Goal: Information Seeking & Learning: Compare options

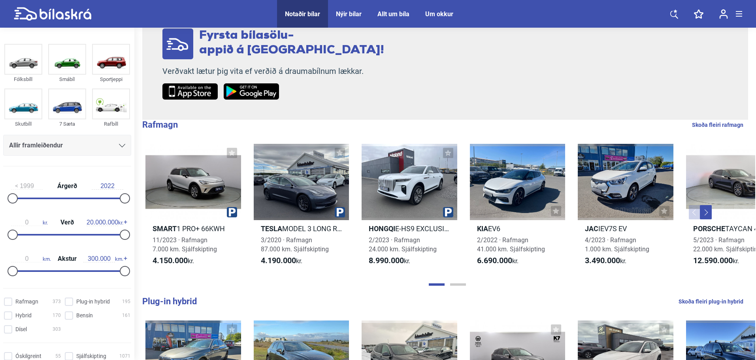
scroll to position [198, 0]
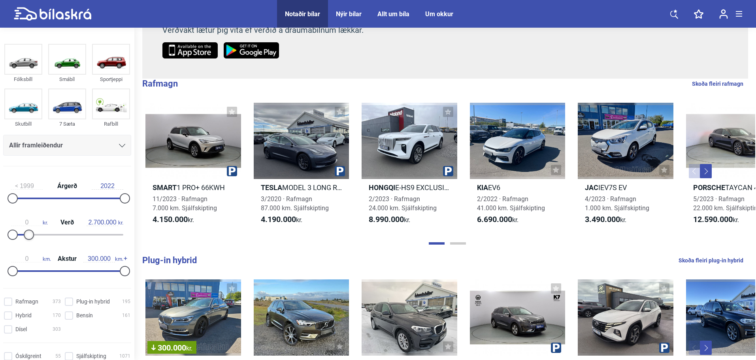
type input "2.500.000"
drag, startPoint x: 119, startPoint y: 234, endPoint x: 23, endPoint y: 239, distance: 95.8
click at [23, 239] on div "0 kr. Verð 2.500.000 kr." at bounding box center [67, 227] width 128 height 36
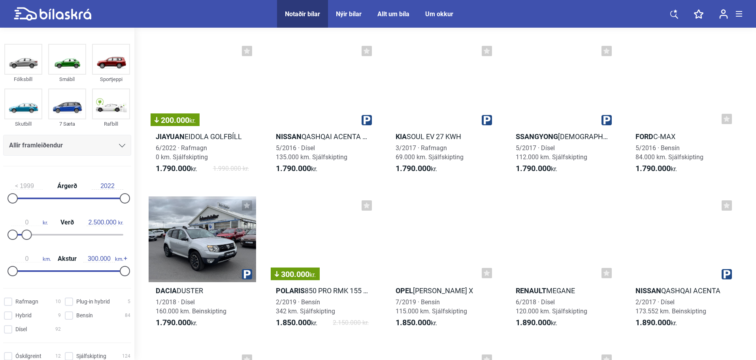
scroll to position [3241, 0]
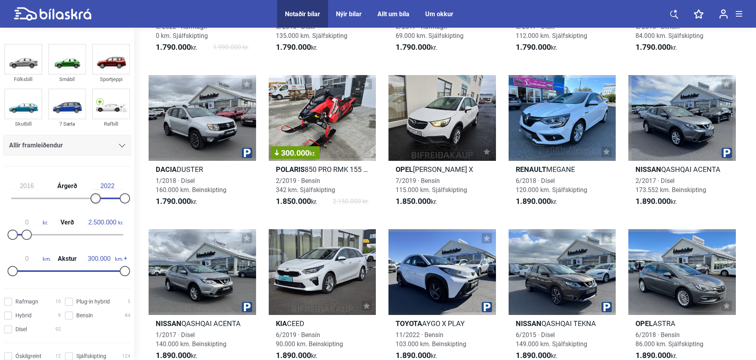
type input "2017"
drag, startPoint x: 14, startPoint y: 198, endPoint x: 99, endPoint y: 201, distance: 85.0
click at [99, 201] on div at bounding box center [100, 198] width 10 height 10
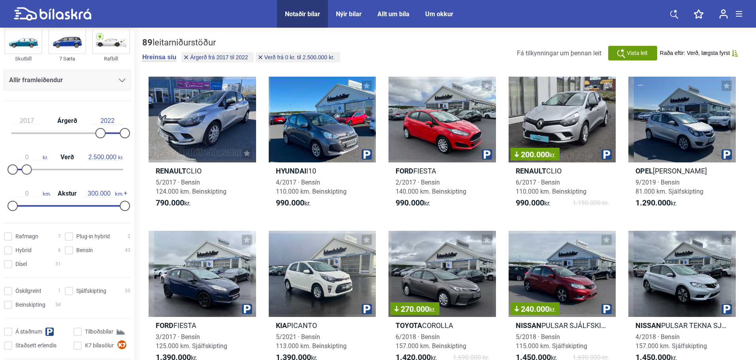
scroll to position [79, 0]
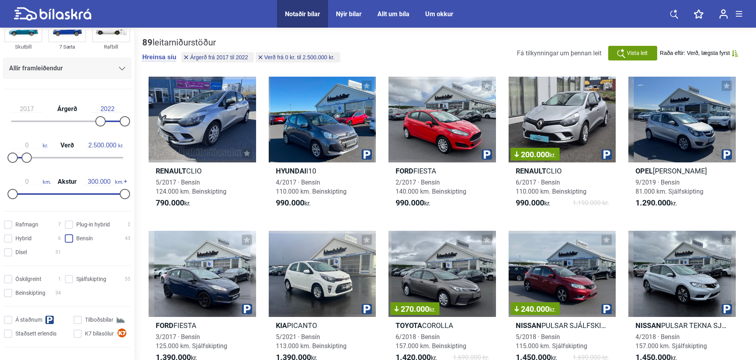
click at [66, 239] on input "Bensín 43" at bounding box center [99, 239] width 66 height 8
checkbox input "true"
click at [67, 278] on input "Sjálfskipting 23" at bounding box center [99, 279] width 66 height 8
checkbox input "true"
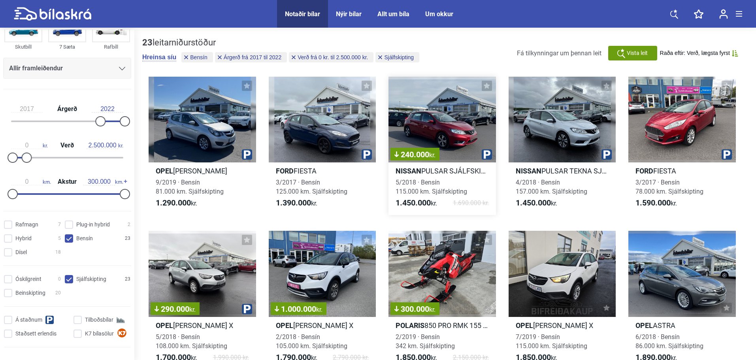
click at [448, 131] on div "240.000 kr." at bounding box center [441, 120] width 107 height 86
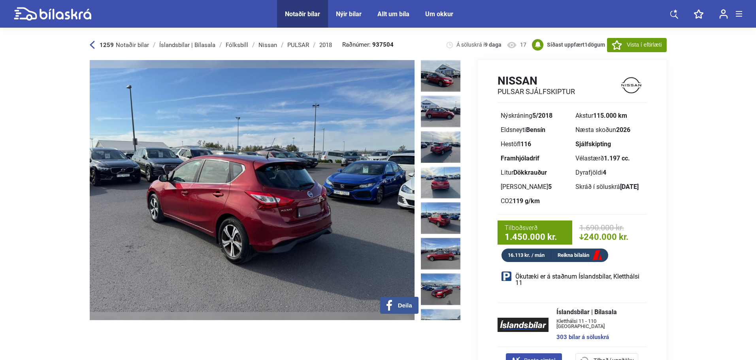
click at [356, 190] on img at bounding box center [252, 190] width 325 height 260
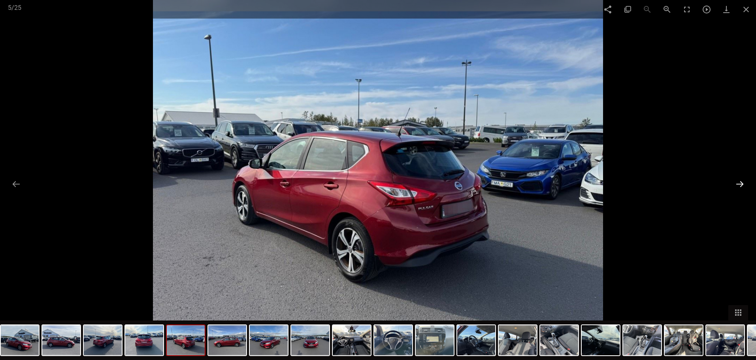
click at [739, 179] on button at bounding box center [740, 183] width 17 height 15
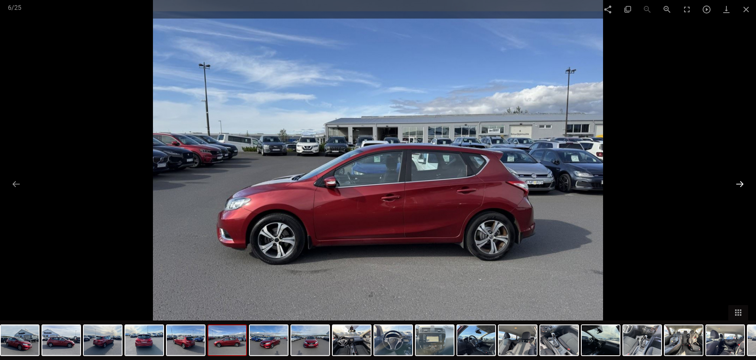
click at [739, 179] on button at bounding box center [740, 183] width 17 height 15
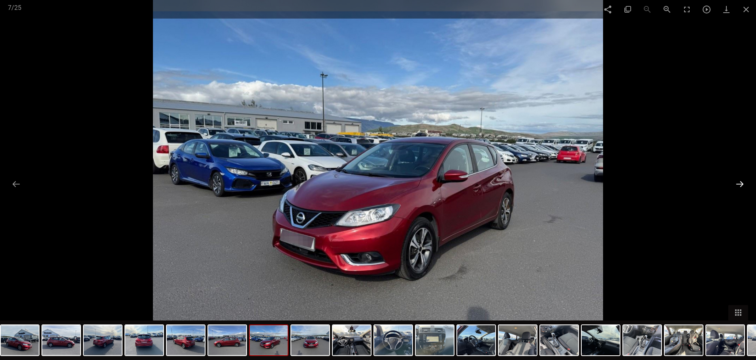
click at [739, 179] on button at bounding box center [740, 183] width 17 height 15
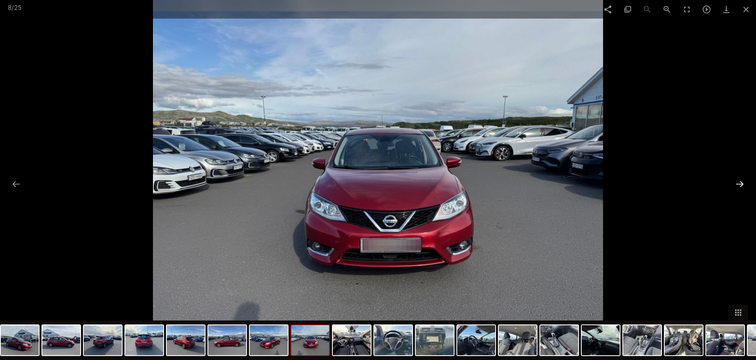
click at [739, 179] on button at bounding box center [740, 183] width 17 height 15
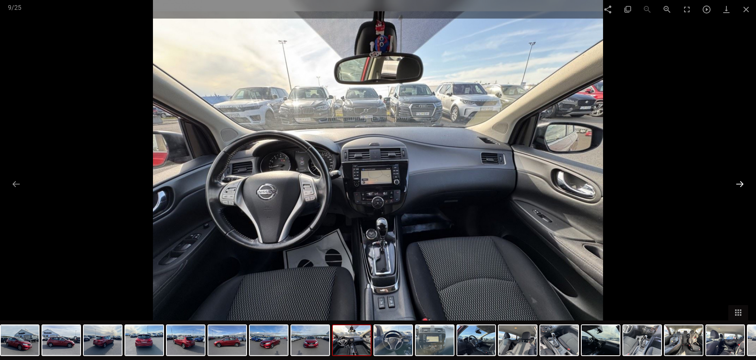
click at [739, 179] on button at bounding box center [740, 183] width 17 height 15
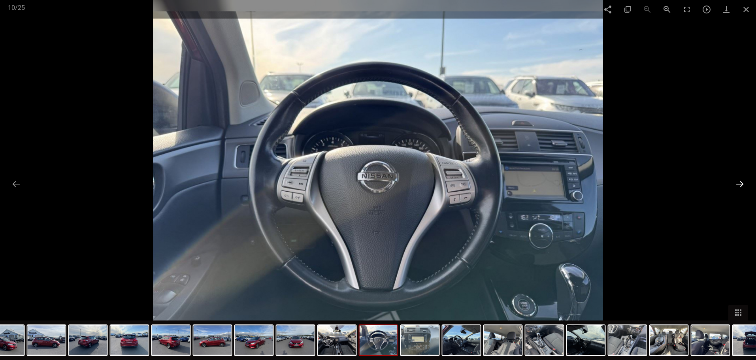
click at [739, 179] on button at bounding box center [740, 183] width 17 height 15
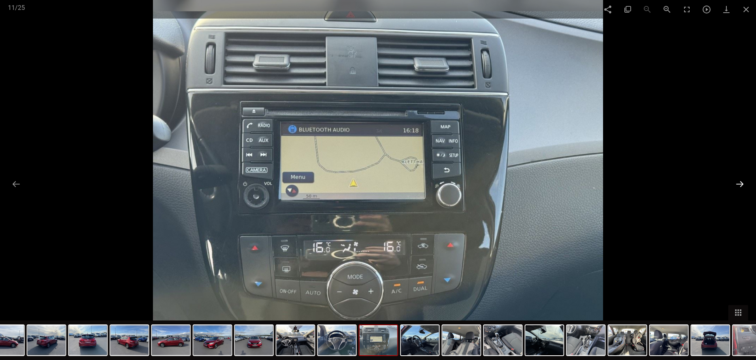
click at [739, 179] on button at bounding box center [740, 183] width 17 height 15
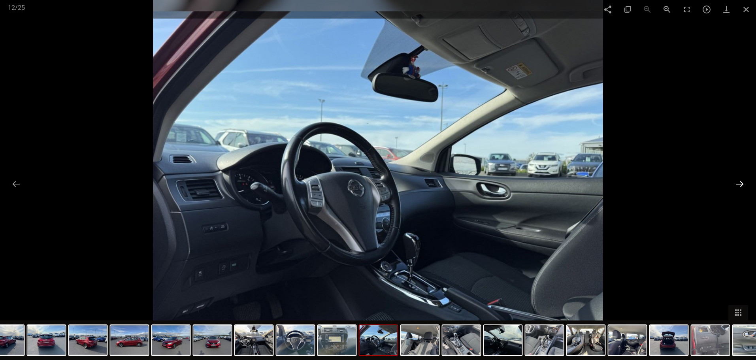
click at [739, 179] on button at bounding box center [740, 183] width 17 height 15
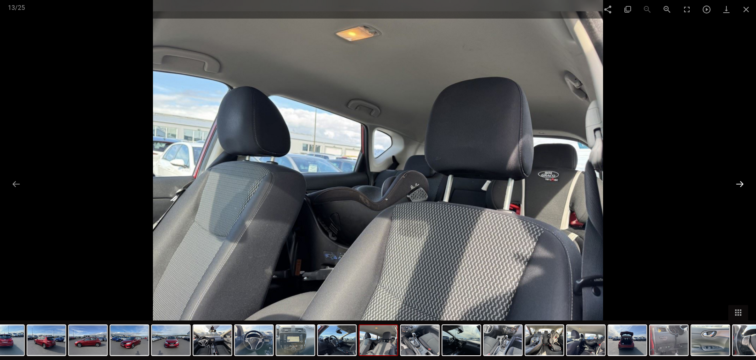
click at [739, 179] on button at bounding box center [740, 183] width 17 height 15
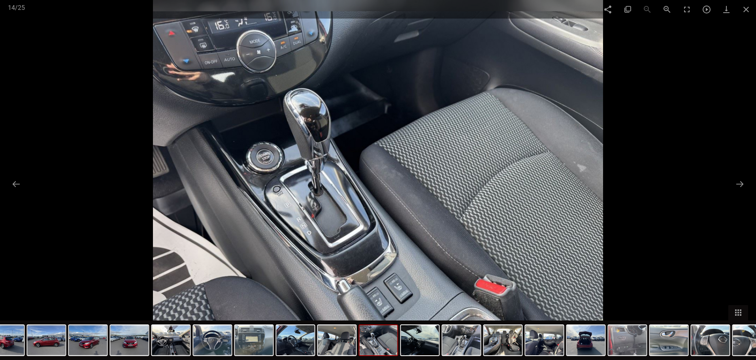
click at [731, 176] on div at bounding box center [378, 180] width 756 height 360
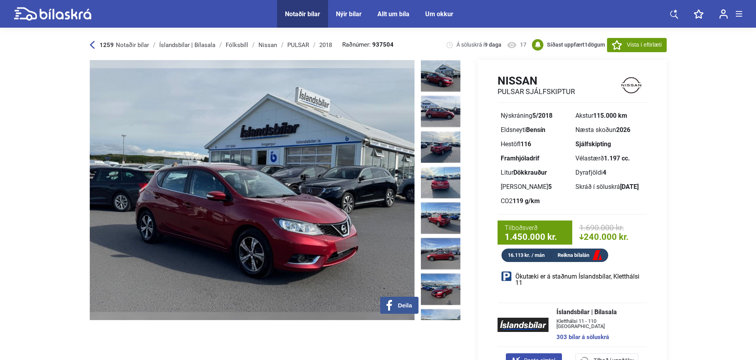
click at [443, 77] on img at bounding box center [441, 76] width 40 height 32
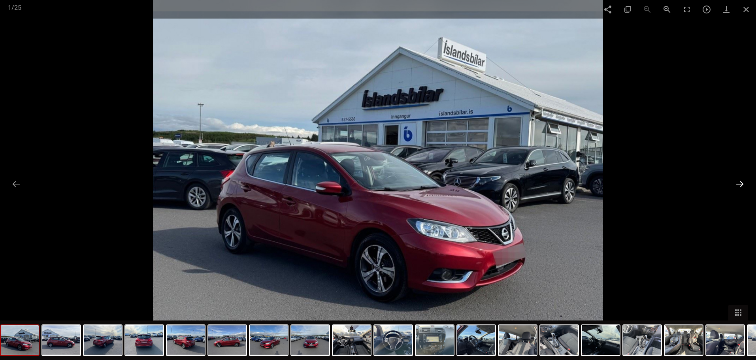
click at [737, 187] on button at bounding box center [740, 183] width 17 height 15
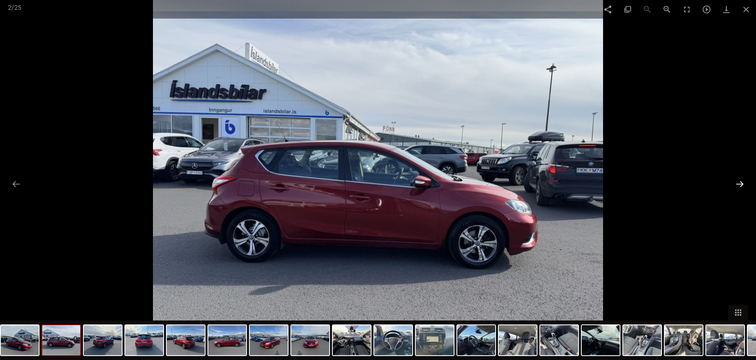
click at [736, 187] on button at bounding box center [740, 183] width 17 height 15
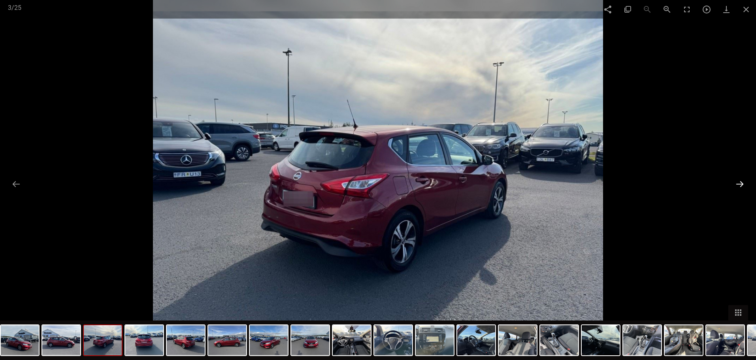
click at [736, 187] on button at bounding box center [740, 183] width 17 height 15
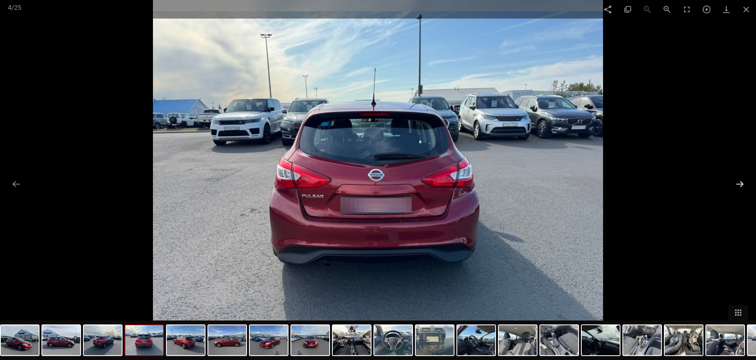
click at [732, 186] on button at bounding box center [740, 183] width 17 height 15
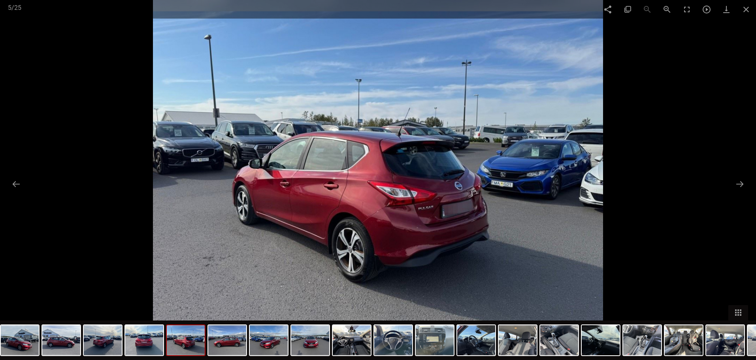
click at [727, 187] on div at bounding box center [378, 180] width 756 height 360
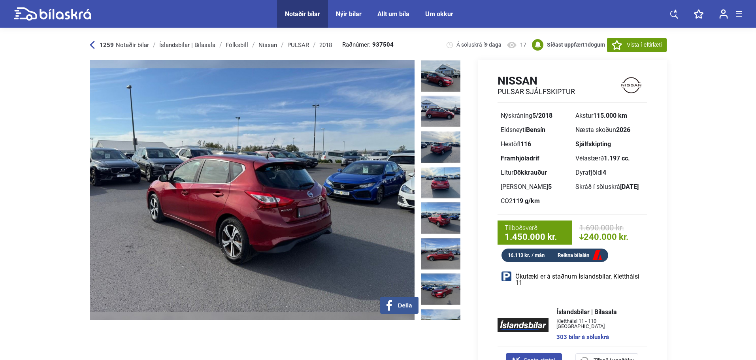
click at [646, 48] on span "Vista í eftirlæti" at bounding box center [644, 45] width 35 height 8
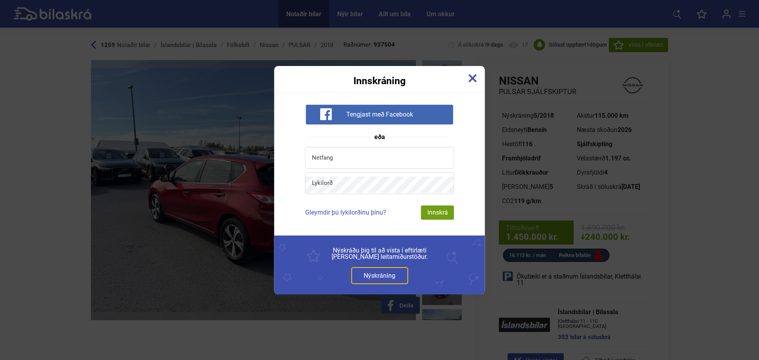
click at [473, 78] on img at bounding box center [472, 78] width 9 height 9
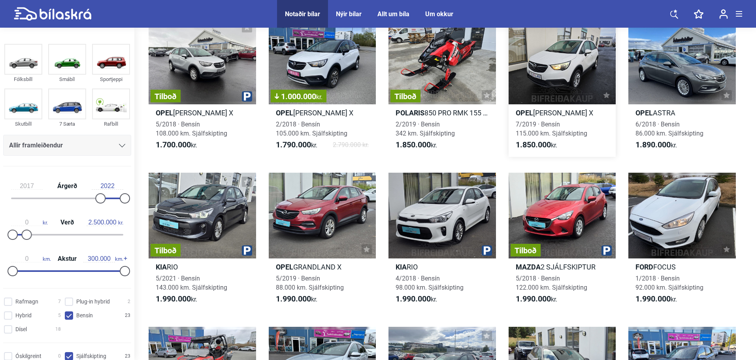
scroll to position [237, 0]
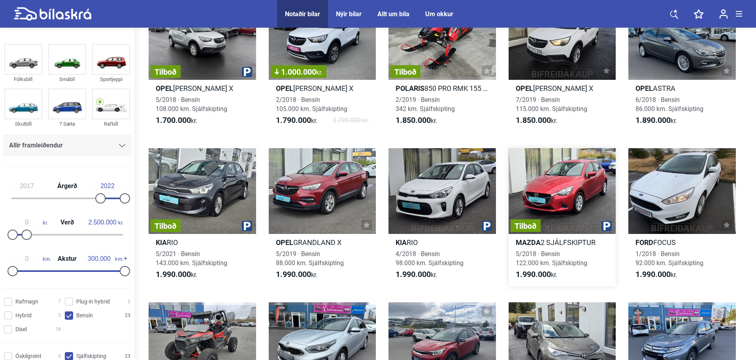
click at [571, 206] on div "Tilboð" at bounding box center [562, 191] width 107 height 86
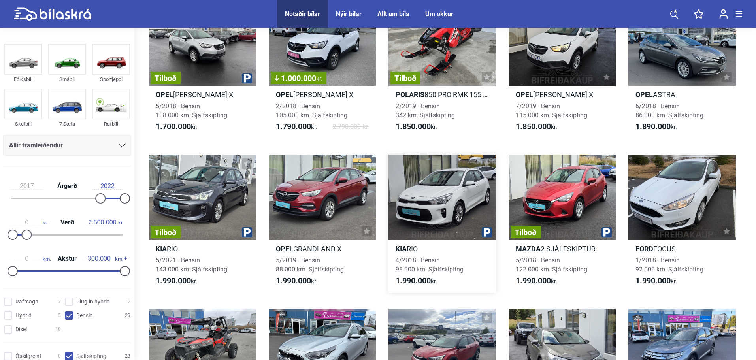
scroll to position [237, 0]
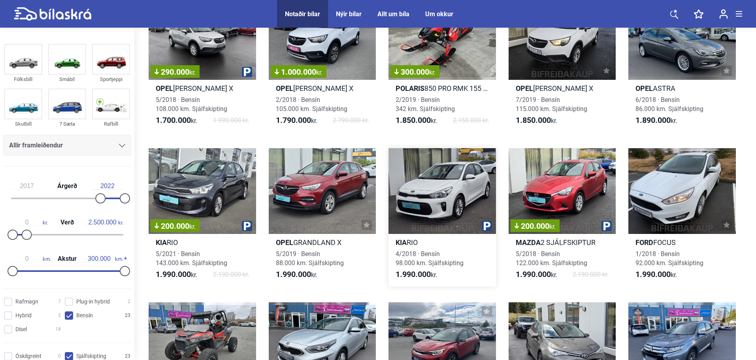
click at [430, 195] on div at bounding box center [441, 191] width 107 height 86
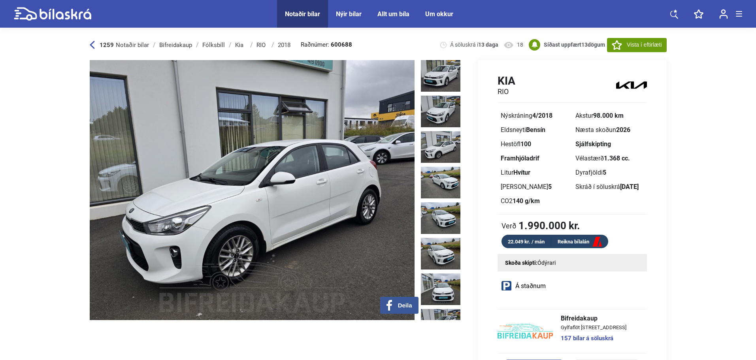
click at [357, 188] on img at bounding box center [252, 190] width 325 height 260
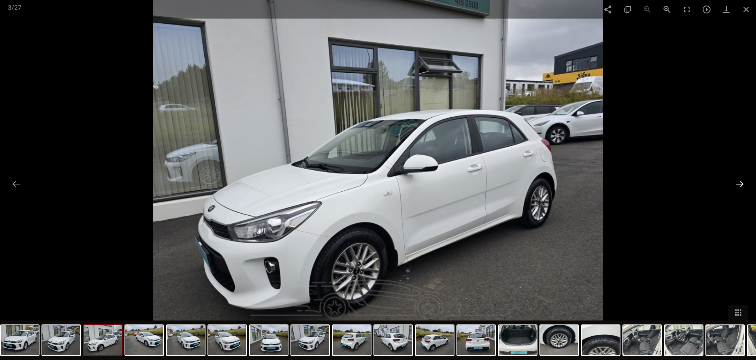
click at [746, 183] on button at bounding box center [740, 183] width 17 height 15
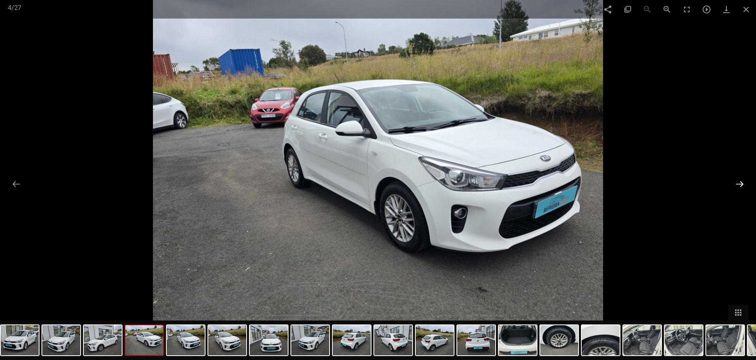
click at [746, 183] on button at bounding box center [740, 183] width 17 height 15
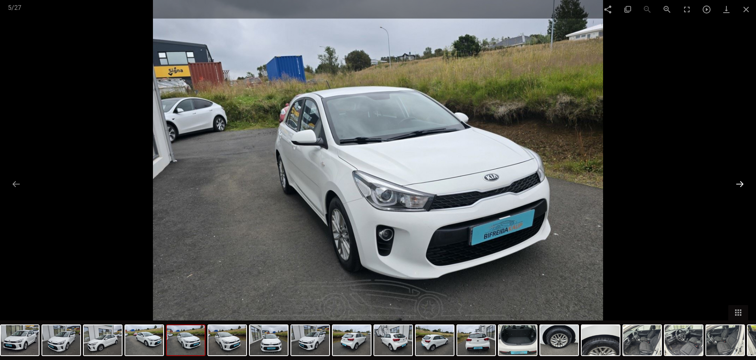
click at [746, 183] on button at bounding box center [740, 183] width 17 height 15
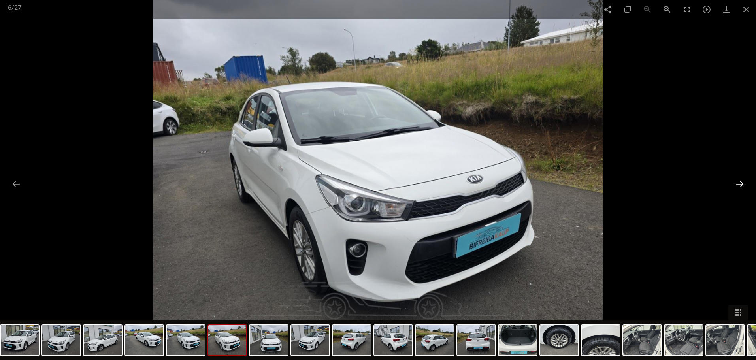
click at [746, 183] on button at bounding box center [740, 183] width 17 height 15
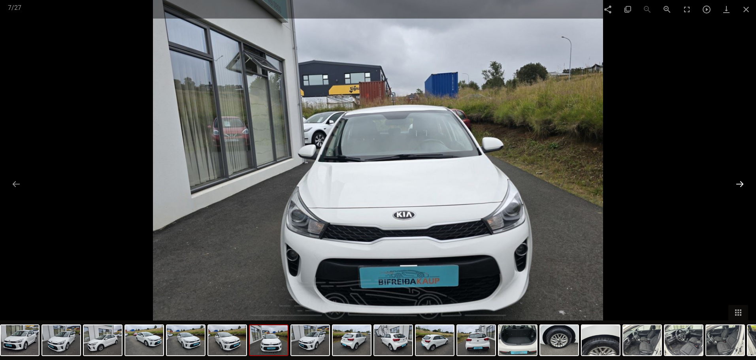
click at [746, 183] on button at bounding box center [740, 183] width 17 height 15
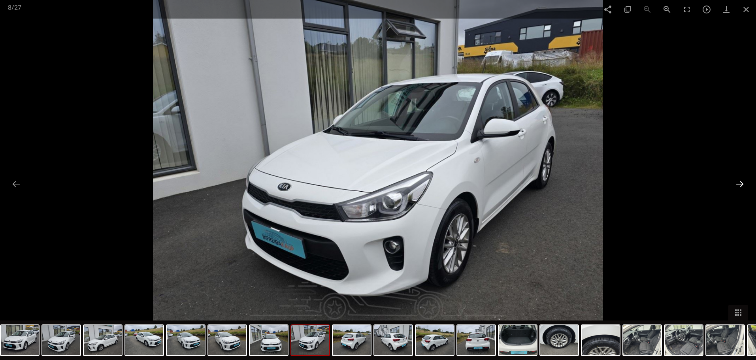
click at [746, 183] on button at bounding box center [740, 183] width 17 height 15
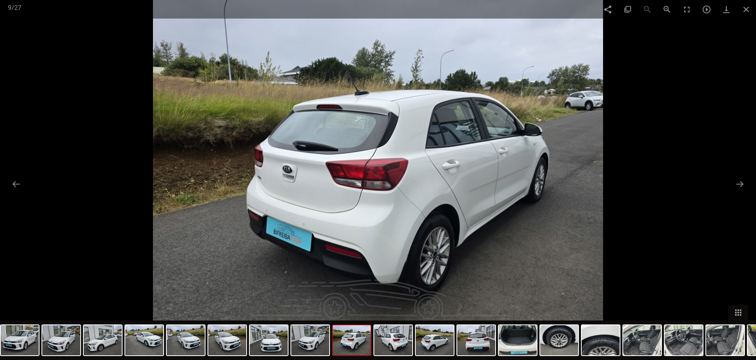
scroll to position [237, 0]
click at [19, 188] on button at bounding box center [16, 183] width 17 height 15
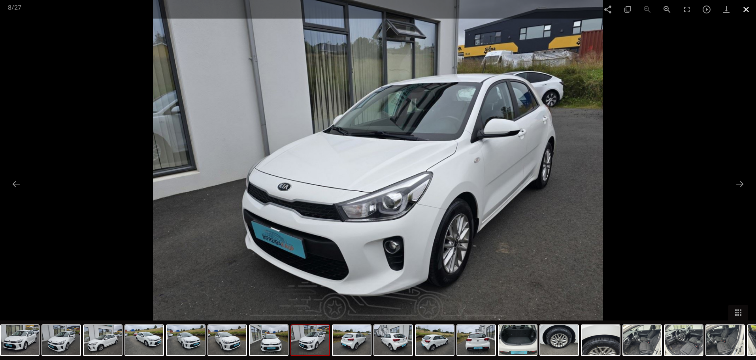
click at [747, 8] on span at bounding box center [746, 9] width 20 height 19
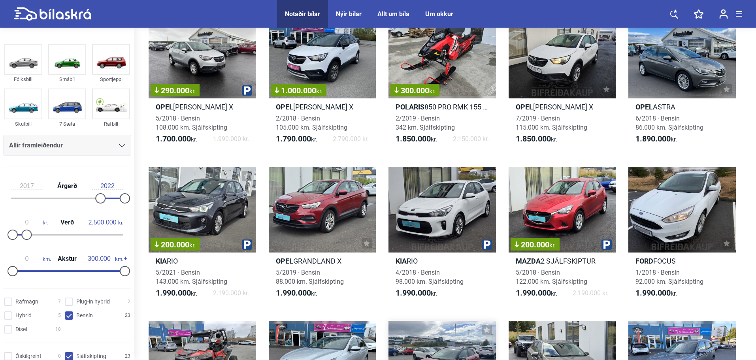
scroll to position [237, 0]
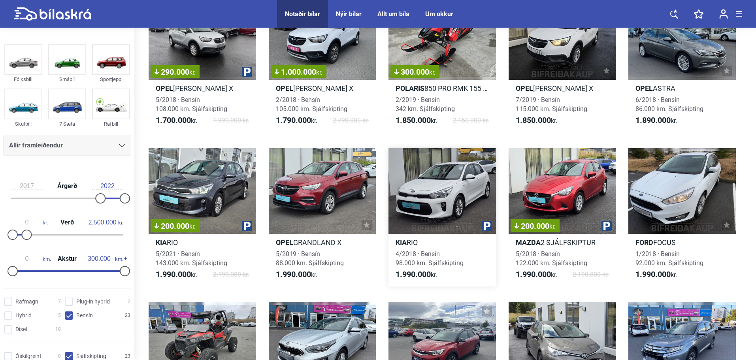
click at [438, 204] on div at bounding box center [441, 191] width 107 height 86
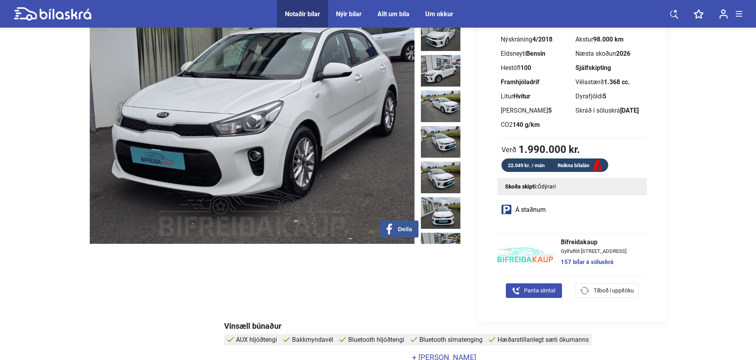
scroll to position [119, 0]
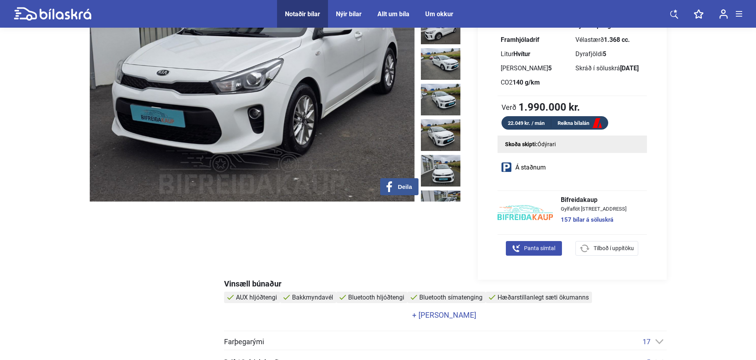
click at [599, 219] on link "157 bílar á söluskrá" at bounding box center [594, 220] width 66 height 6
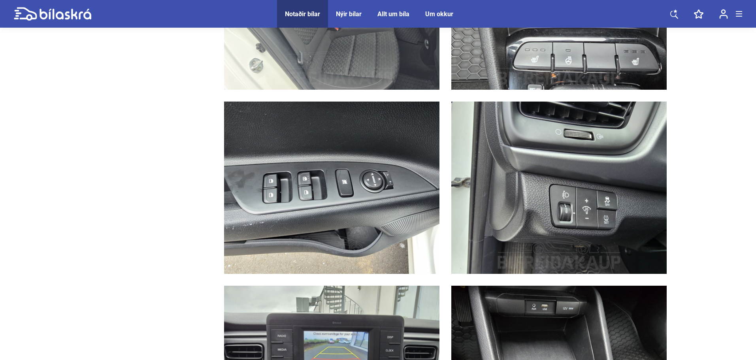
scroll to position [2687, 0]
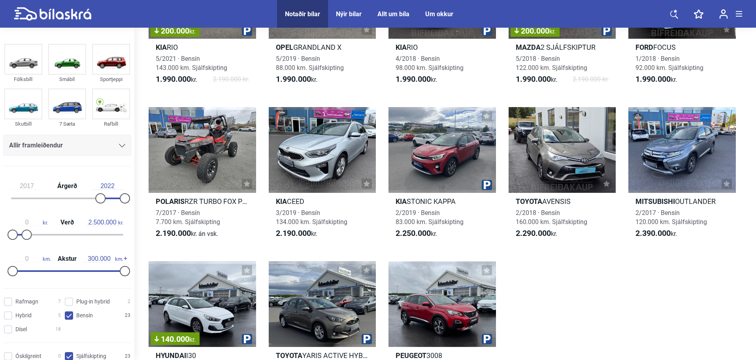
scroll to position [435, 0]
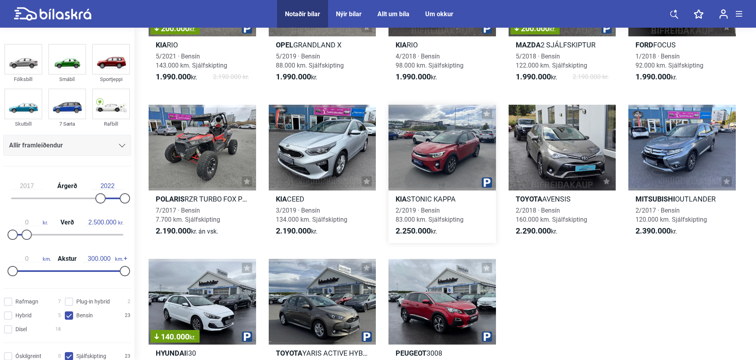
click at [452, 172] on div at bounding box center [441, 148] width 107 height 86
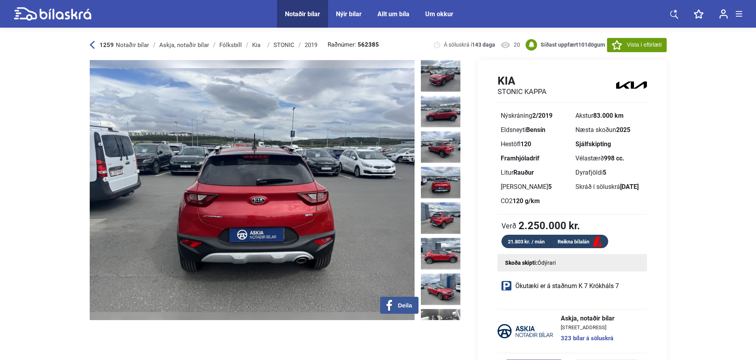
click at [400, 187] on img at bounding box center [252, 190] width 325 height 260
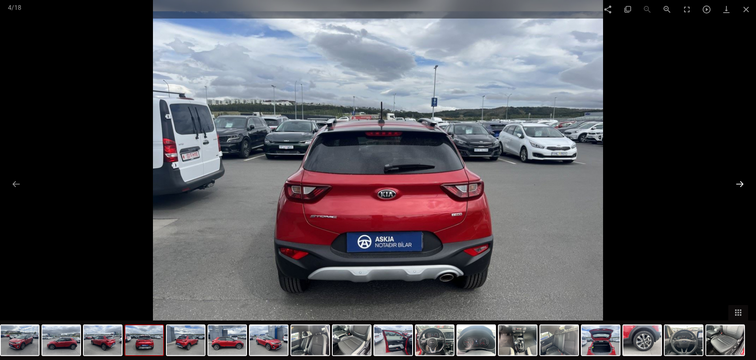
click at [743, 186] on button at bounding box center [740, 183] width 17 height 15
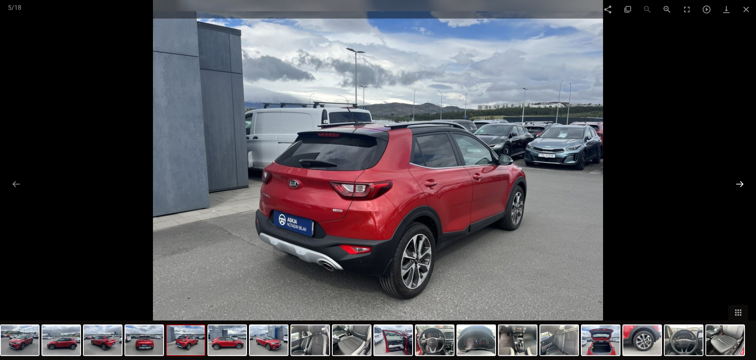
click at [743, 186] on button at bounding box center [740, 183] width 17 height 15
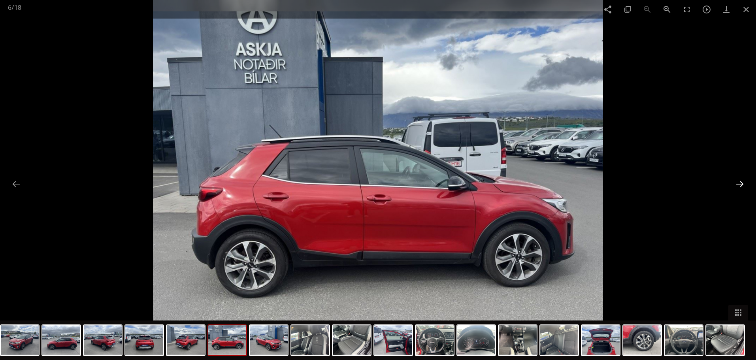
click at [743, 186] on button at bounding box center [740, 183] width 17 height 15
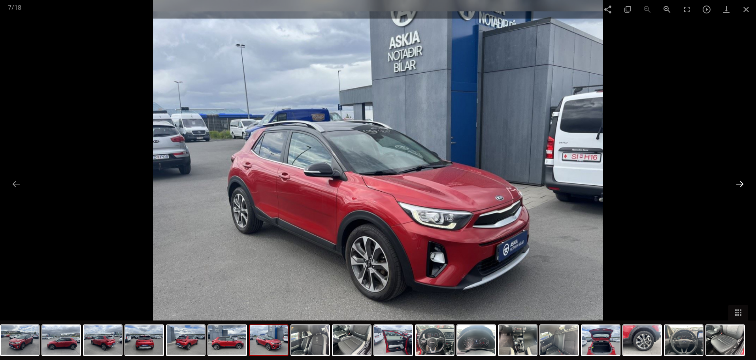
click at [743, 186] on button at bounding box center [740, 183] width 17 height 15
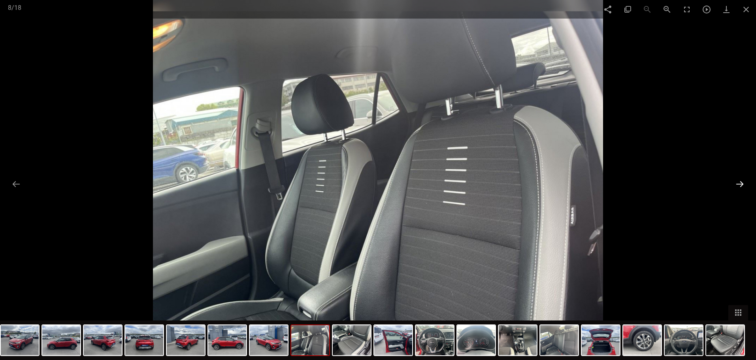
click at [743, 186] on button at bounding box center [740, 183] width 17 height 15
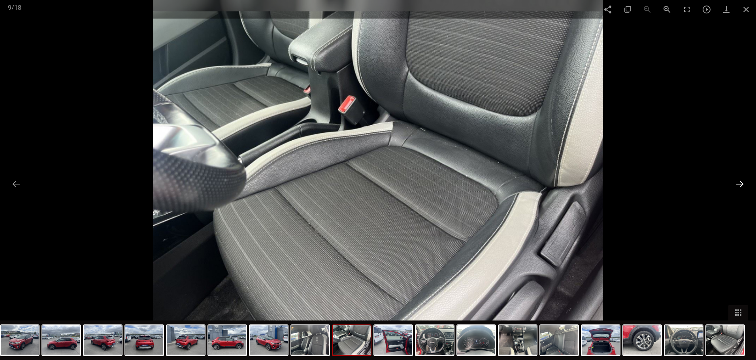
click at [743, 186] on button at bounding box center [740, 183] width 17 height 15
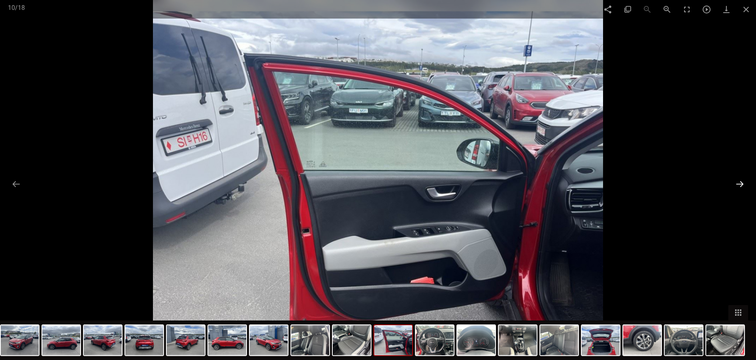
click at [743, 186] on button at bounding box center [740, 183] width 17 height 15
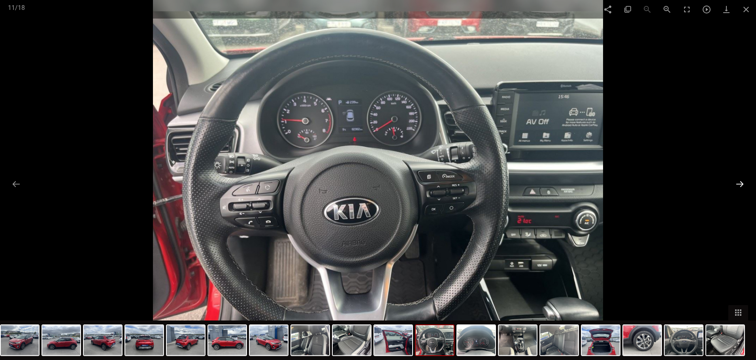
click at [743, 186] on button at bounding box center [740, 183] width 17 height 15
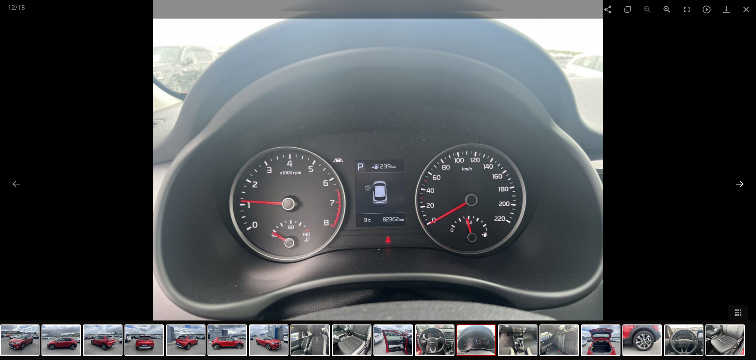
click at [743, 186] on button at bounding box center [740, 183] width 17 height 15
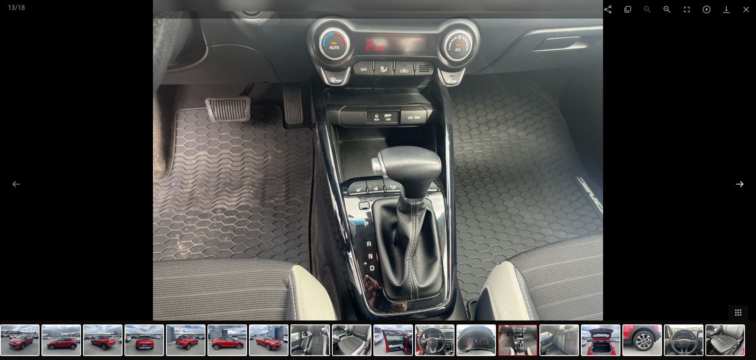
click at [743, 186] on button at bounding box center [740, 183] width 17 height 15
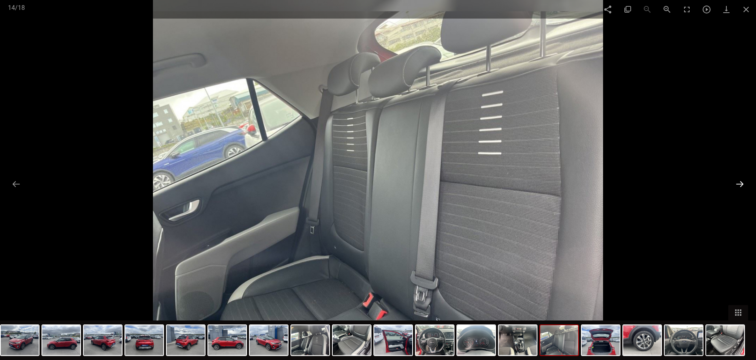
click at [743, 186] on button at bounding box center [740, 183] width 17 height 15
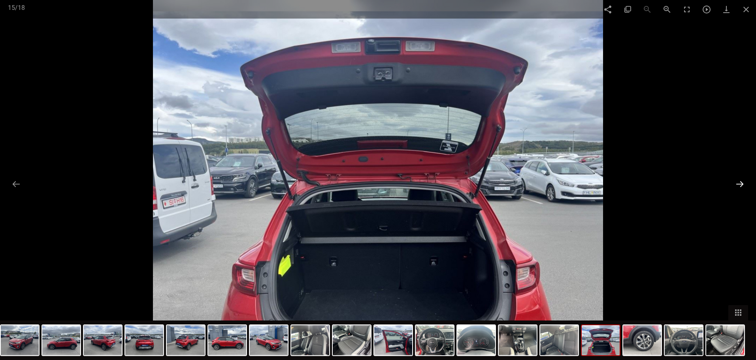
click at [743, 186] on button at bounding box center [740, 183] width 17 height 15
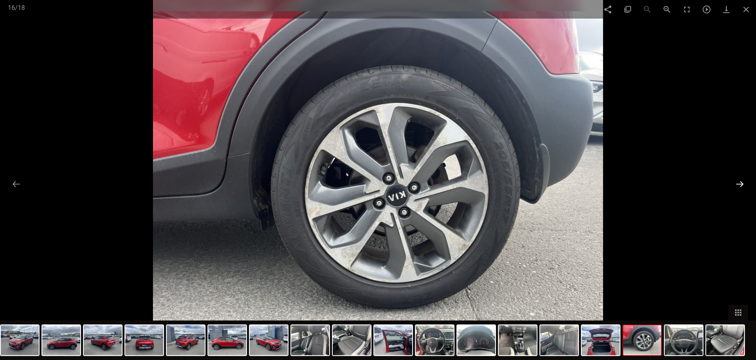
click at [743, 186] on button at bounding box center [740, 183] width 17 height 15
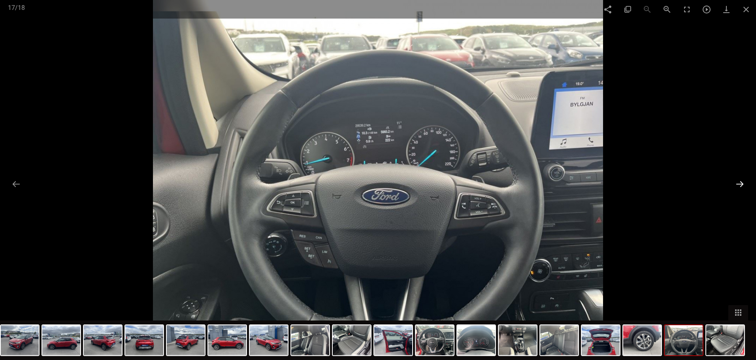
click at [743, 186] on button at bounding box center [740, 183] width 17 height 15
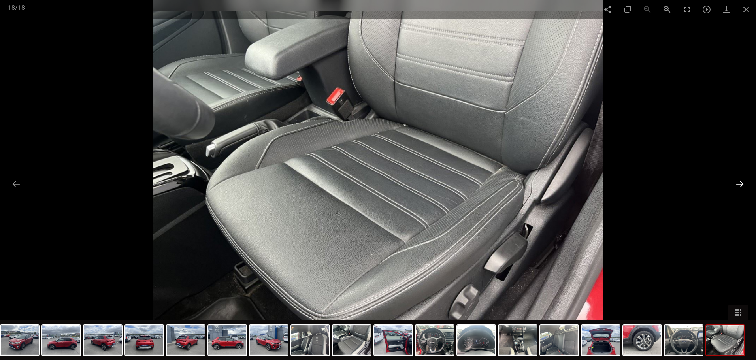
click at [743, 186] on button at bounding box center [740, 183] width 17 height 15
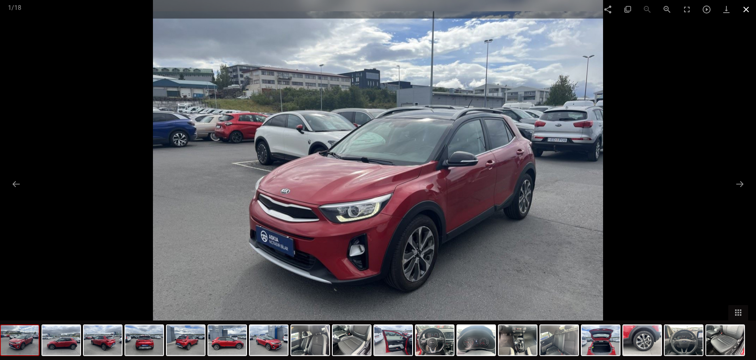
click at [751, 8] on span at bounding box center [746, 9] width 20 height 19
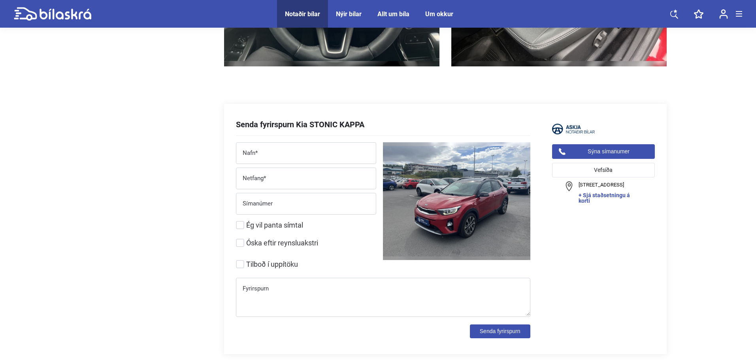
scroll to position [2450, 0]
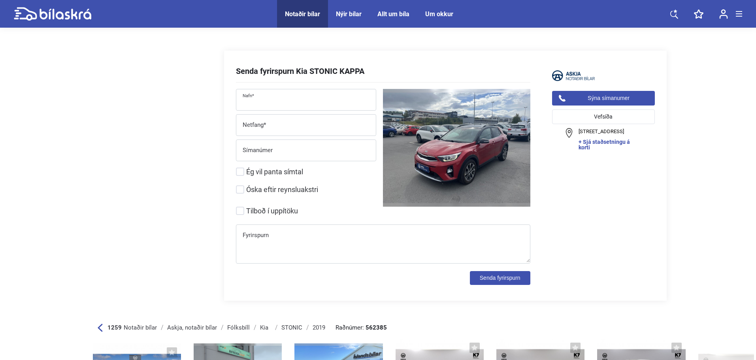
click at [329, 107] on input "Nafn*" at bounding box center [306, 101] width 140 height 16
type input "Hrund Apríl Guðmundsdóttir"
type input "6912410"
click at [309, 131] on input "Netfang*" at bounding box center [306, 127] width 140 height 16
type input "[EMAIL_ADDRESS][DOMAIN_NAME]"
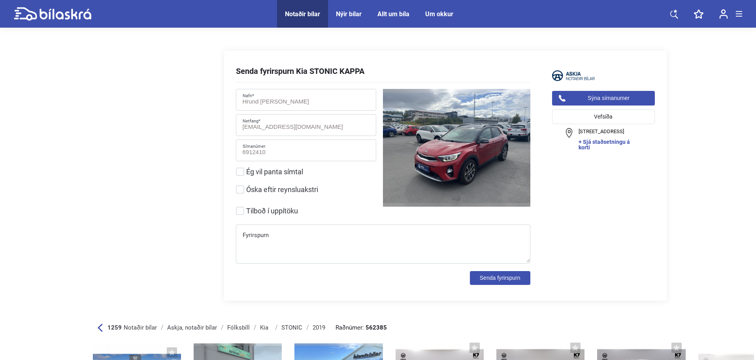
drag, startPoint x: 242, startPoint y: 172, endPoint x: 254, endPoint y: 178, distance: 13.1
click at [242, 172] on input "Ég vil panta símtal" at bounding box center [310, 172] width 147 height 8
checkbox input "true"
click at [319, 243] on textarea "Fyrirspurn" at bounding box center [383, 246] width 294 height 34
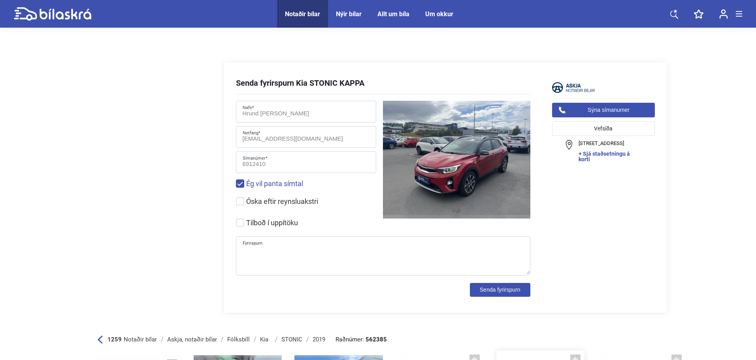
scroll to position [2411, 0]
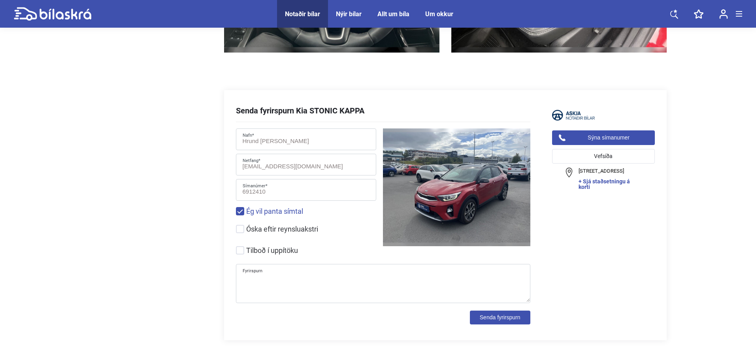
type textarea "h"
type textarea "Hef áhuga á að skoða þennan bíl"
click at [242, 230] on input "Óska eftir reynsluakstri" at bounding box center [310, 229] width 147 height 8
checkbox input "true"
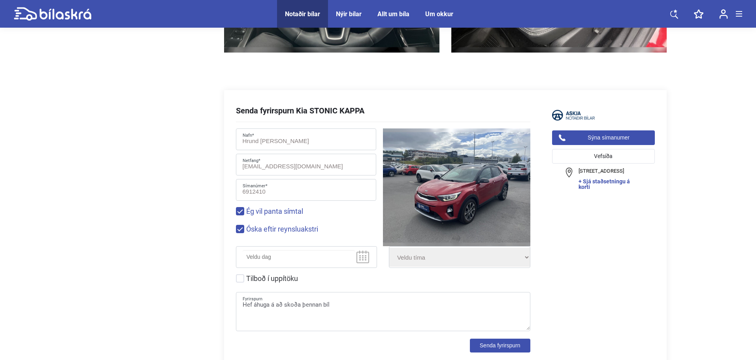
click at [367, 257] on icon at bounding box center [362, 257] width 13 height 13
click at [362, 256] on icon at bounding box center [362, 257] width 13 height 13
click at [439, 262] on select "Veldu tíma Fyrir hádegi Eftir hádegi Síðdegis" at bounding box center [459, 257] width 141 height 19
select select "Fyrir hádegi"
click at [389, 248] on select "Veldu tíma Fyrir hádegi Eftir hádegi Síðdegis" at bounding box center [459, 257] width 141 height 19
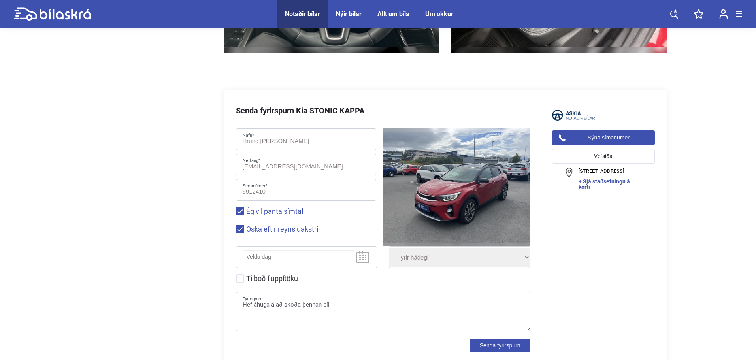
click at [357, 264] on div "« ‹ » › Sep 2025 2020 ~ 2029 Sun Mon Tue Wed Thu Fri Sat 31 1 2 3 4 5 6 7 8 9 1…" at bounding box center [306, 257] width 141 height 19
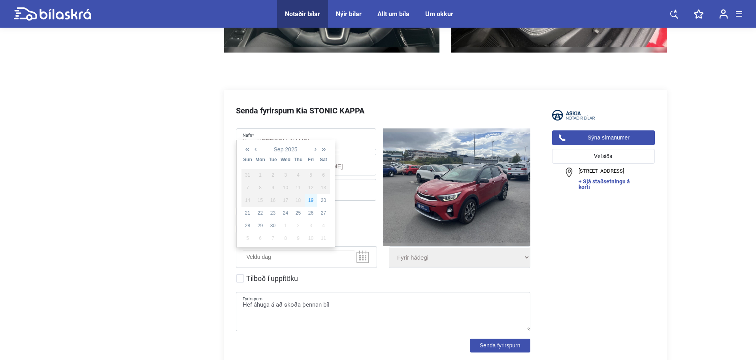
click at [310, 202] on td "19" at bounding box center [311, 200] width 13 height 13
type input "2025-09-19"
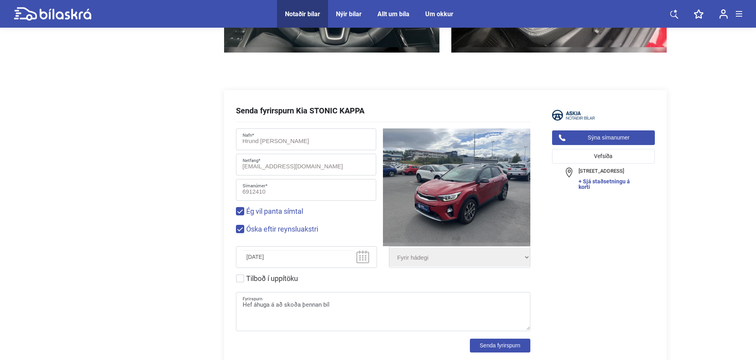
click at [421, 262] on select "Veldu tíma Fyrir hádegi Eftir hádegi Síðdegis" at bounding box center [459, 257] width 141 height 19
click at [389, 248] on select "Veldu tíma Fyrir hádegi Eftir hádegi Síðdegis" at bounding box center [459, 257] width 141 height 19
click at [513, 262] on select "Veldu tíma Fyrir hádegi Eftir hádegi Síðdegis" at bounding box center [459, 257] width 141 height 19
click at [389, 248] on select "Veldu tíma Fyrir hádegi Eftir hádegi Síðdegis" at bounding box center [459, 257] width 141 height 19
click at [368, 255] on icon at bounding box center [362, 257] width 13 height 13
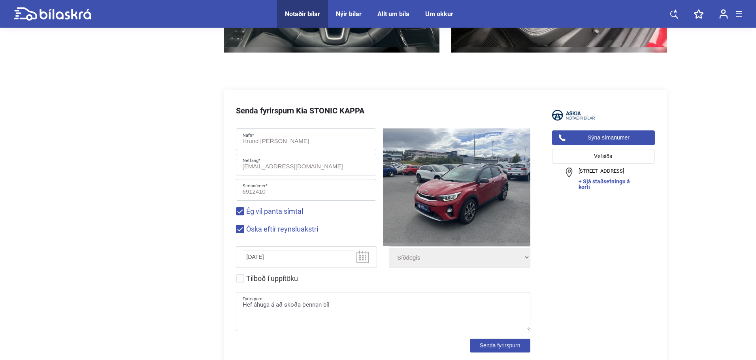
click at [364, 256] on icon at bounding box center [362, 257] width 13 height 13
click at [428, 266] on select "Veldu tíma Fyrir hádegi Eftir hádegi Síðdegis" at bounding box center [459, 257] width 141 height 19
select select "Fyrir hádegi"
click at [389, 248] on select "Veldu tíma Fyrir hádegi Eftir hádegi Síðdegis" at bounding box center [459, 257] width 141 height 19
click at [363, 259] on icon at bounding box center [362, 257] width 13 height 13
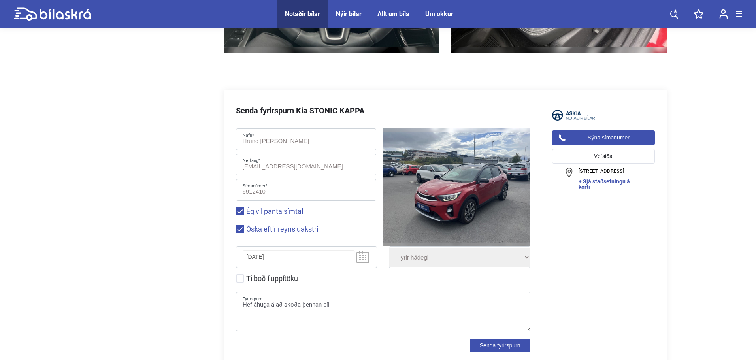
click at [363, 258] on rect at bounding box center [363, 257] width 2 height 1
click at [506, 260] on select "Veldu tíma Fyrir hádegi Eftir hádegi Síðdegis" at bounding box center [459, 257] width 141 height 19
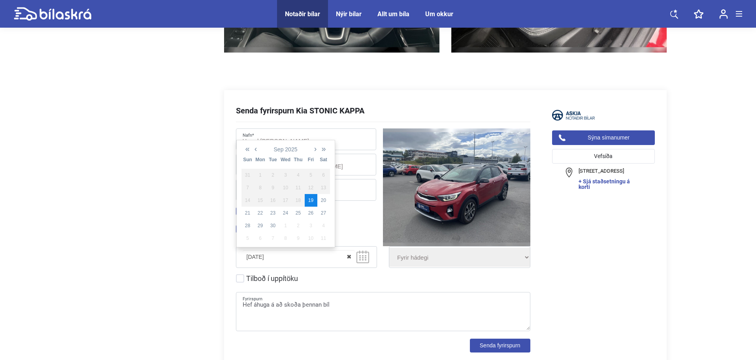
drag, startPoint x: 352, startPoint y: 249, endPoint x: 355, endPoint y: 256, distance: 7.1
click at [354, 253] on div "2025-09-19 « ‹ » › Sep 2025 2020 ~ 2029 2025-09-19 Sun Mon Tue Wed Thu Fri Sat …" at bounding box center [306, 257] width 141 height 19
click at [323, 204] on td "20" at bounding box center [323, 200] width 13 height 13
type input "2025-09-20"
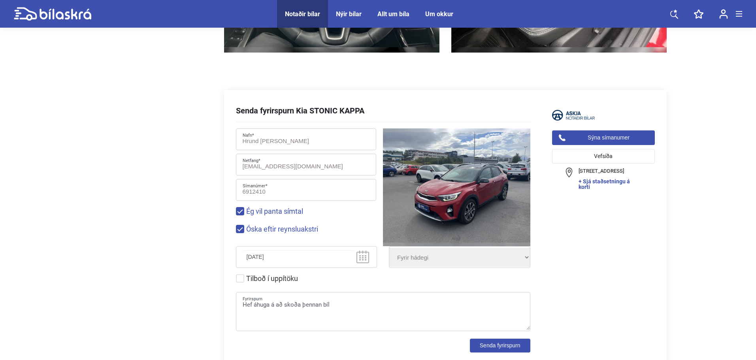
click at [443, 263] on select "Veldu tíma Fyrir hádegi Eftir hádegi Síðdegis" at bounding box center [459, 257] width 141 height 19
click at [389, 248] on select "Veldu tíma Fyrir hádegi Eftir hádegi Síðdegis" at bounding box center [459, 257] width 141 height 19
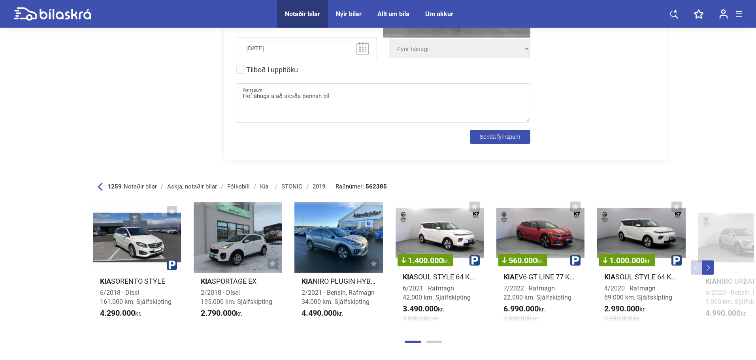
scroll to position [2648, 0]
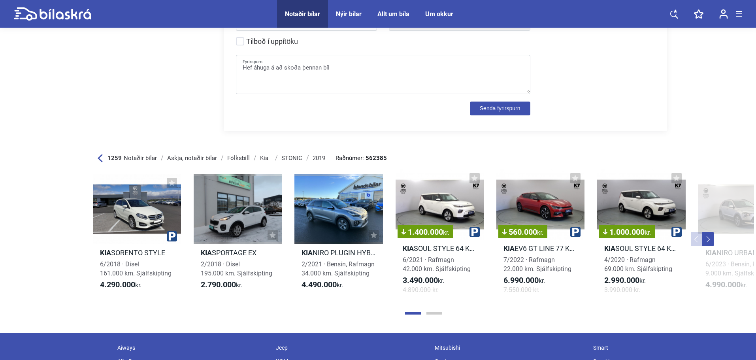
click at [709, 238] on button "Next" at bounding box center [708, 239] width 12 height 14
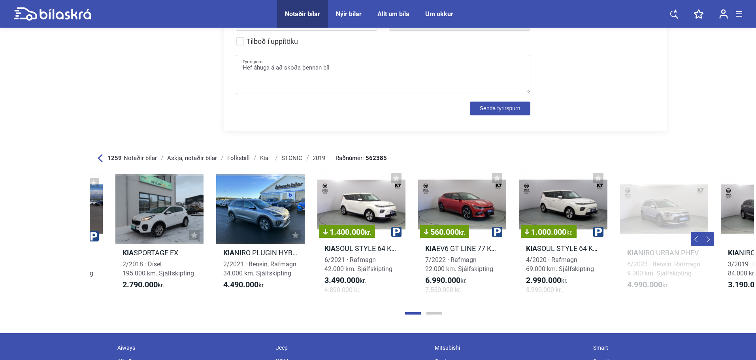
scroll to position [0, 131]
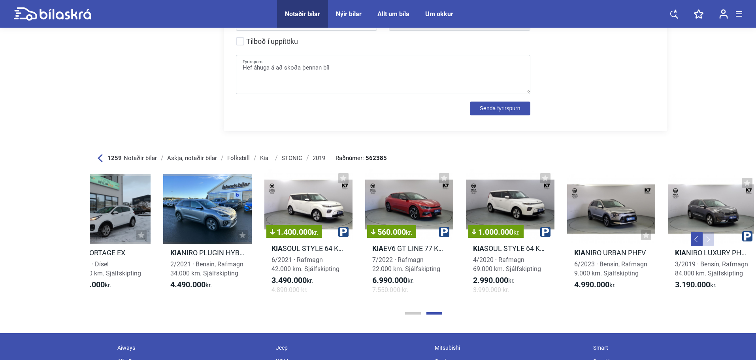
click at [709, 238] on button "Next" at bounding box center [708, 239] width 12 height 14
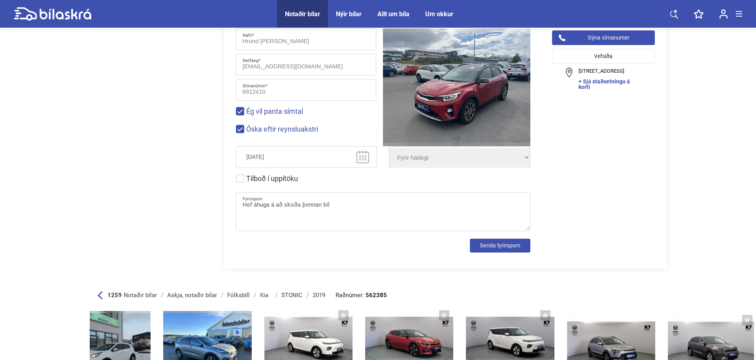
scroll to position [2490, 0]
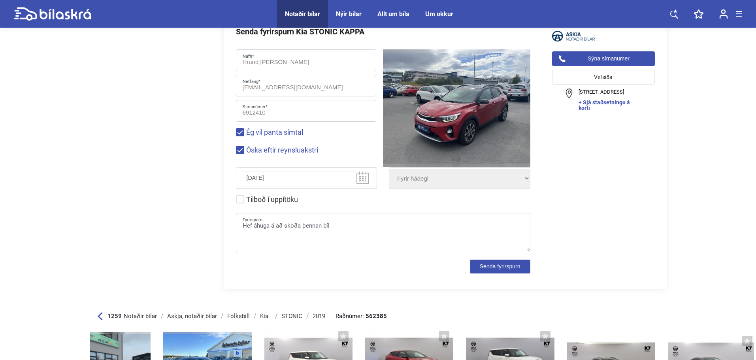
click at [515, 268] on button "Senda fyrirspurn" at bounding box center [500, 267] width 60 height 14
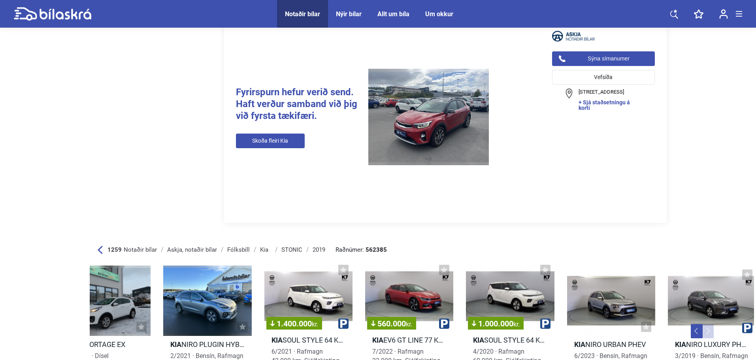
click at [289, 139] on link "Skoða fleiri Kia" at bounding box center [270, 141] width 69 height 15
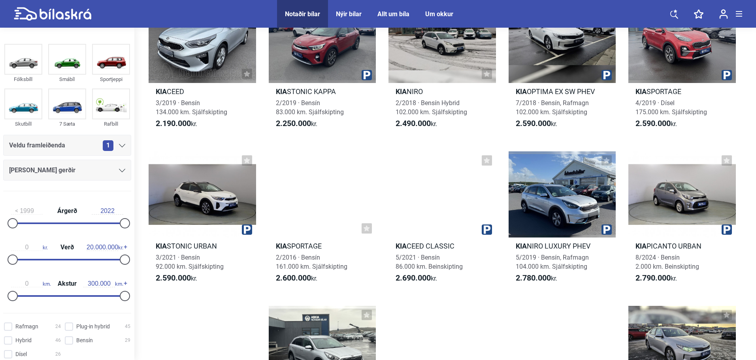
scroll to position [711, 0]
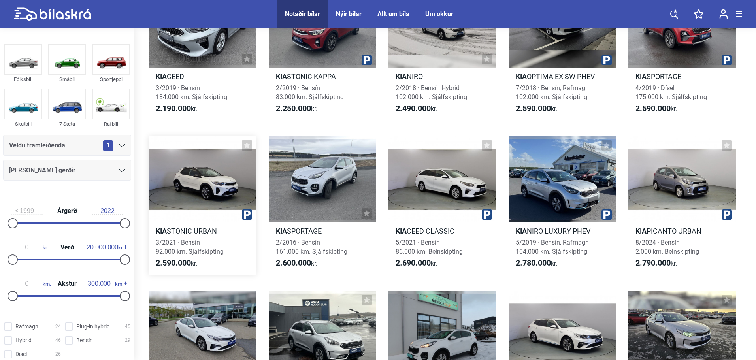
click at [200, 254] on span "3/2021 · Bensín 92.000 km. Sjálfskipting" at bounding box center [190, 247] width 68 height 17
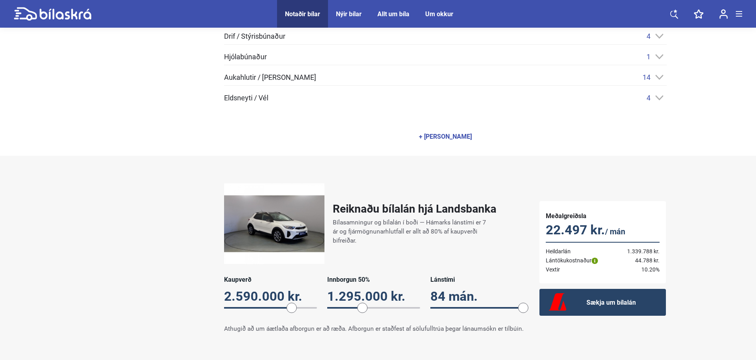
scroll to position [514, 0]
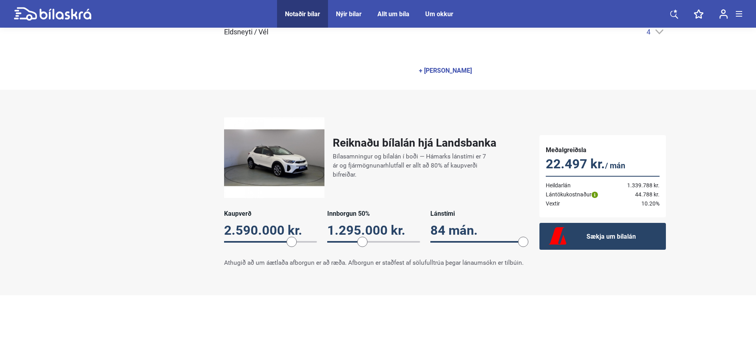
click at [364, 237] on span at bounding box center [362, 242] width 10 height 10
drag, startPoint x: 364, startPoint y: 238, endPoint x: 395, endPoint y: 241, distance: 31.3
click at [395, 241] on span at bounding box center [395, 242] width 10 height 10
drag, startPoint x: 528, startPoint y: 234, endPoint x: 445, endPoint y: 238, distance: 83.1
click at [445, 238] on div "Reiknaðu bílalán hjá Landsbanka Bílasamningur og bílalán í boði — Hámarks lánst…" at bounding box center [373, 192] width 315 height 166
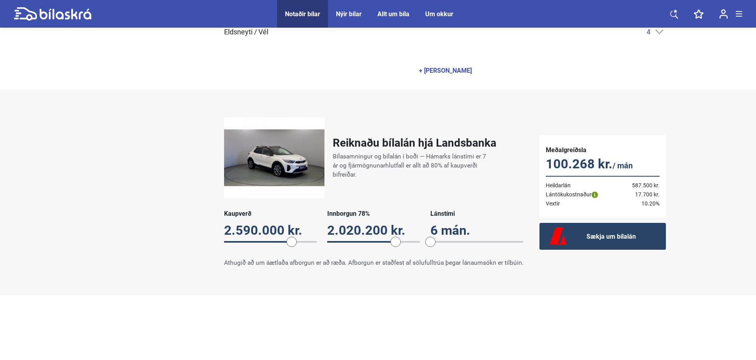
drag, startPoint x: 525, startPoint y: 235, endPoint x: 433, endPoint y: 234, distance: 92.1
click at [433, 237] on span at bounding box center [430, 242] width 10 height 10
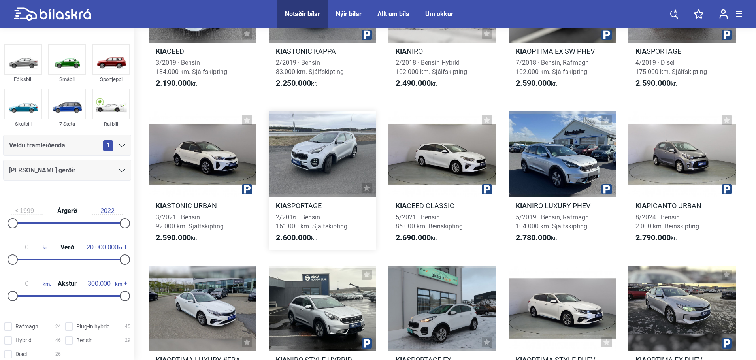
scroll to position [711, 0]
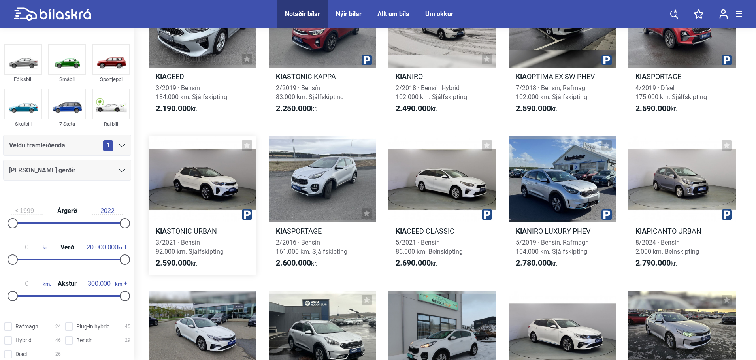
click at [194, 200] on div at bounding box center [202, 179] width 107 height 86
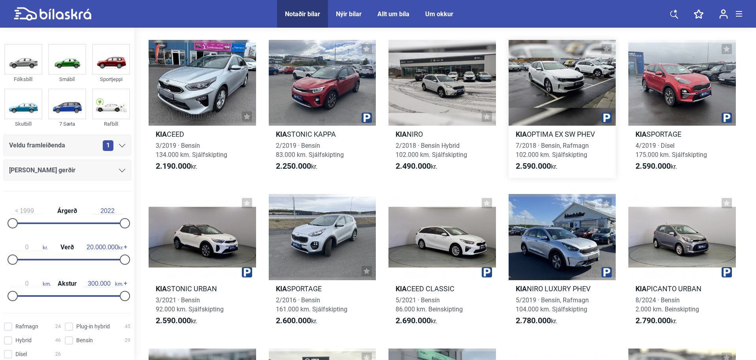
scroll to position [474, 0]
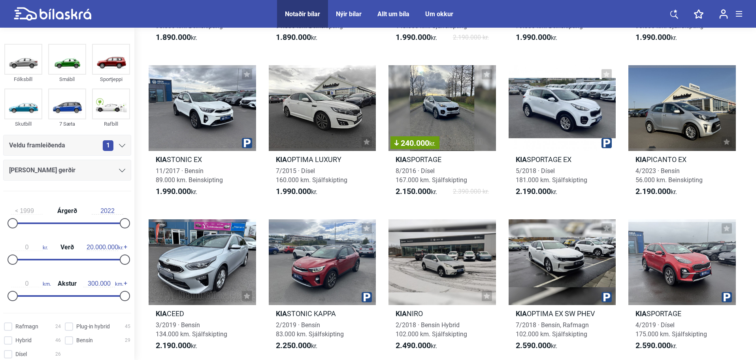
click at [118, 143] on div "1" at bounding box center [114, 145] width 23 height 11
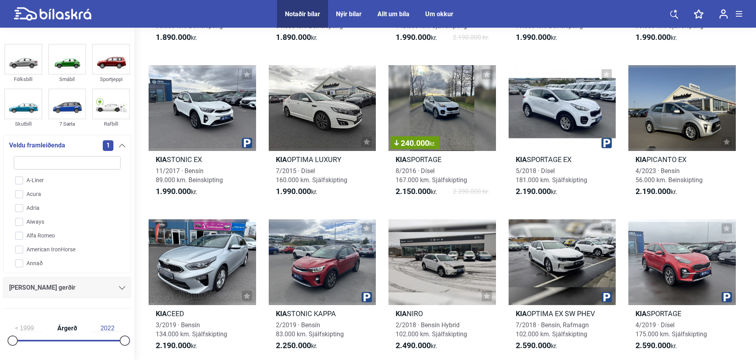
click at [23, 290] on span "[PERSON_NAME] gerðir" at bounding box center [42, 287] width 66 height 11
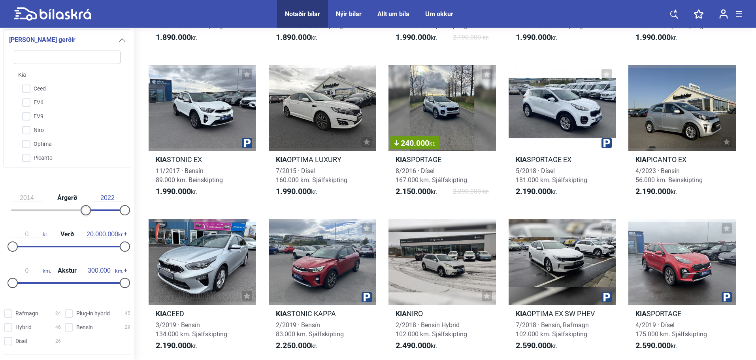
drag, startPoint x: 12, startPoint y: 209, endPoint x: 84, endPoint y: 211, distance: 72.3
click at [84, 211] on div at bounding box center [86, 210] width 10 height 10
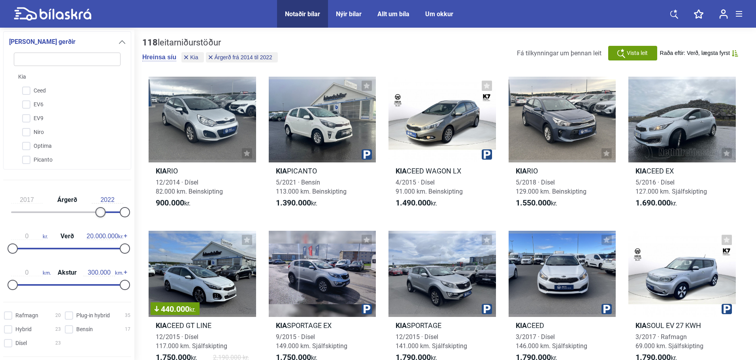
type input "2018"
drag, startPoint x: 83, startPoint y: 212, endPoint x: 100, endPoint y: 214, distance: 17.6
click at [100, 214] on div at bounding box center [105, 212] width 10 height 10
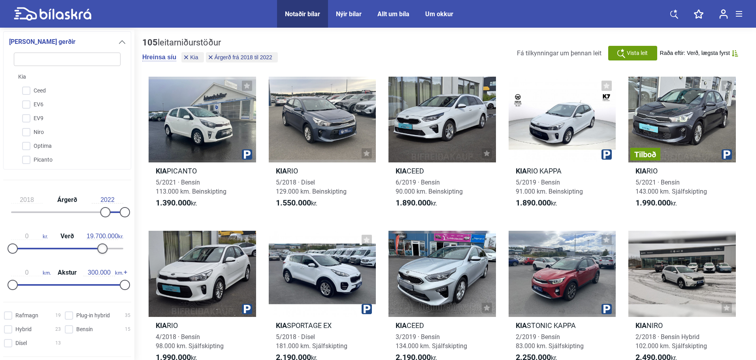
type input "20.000.000"
drag, startPoint x: 117, startPoint y: 246, endPoint x: 131, endPoint y: 249, distance: 14.1
click at [131, 249] on div "2018 Árgerð 2022 0 kr. Verð 20.000.000 kr. 0 km. Akstur 300.000 km." at bounding box center [67, 241] width 134 height 109
type input "140.000"
drag, startPoint x: 121, startPoint y: 285, endPoint x: 62, endPoint y: 284, distance: 58.9
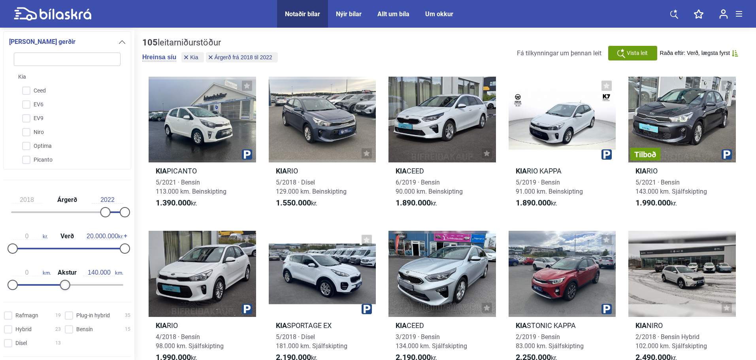
click at [62, 284] on div at bounding box center [65, 285] width 10 height 10
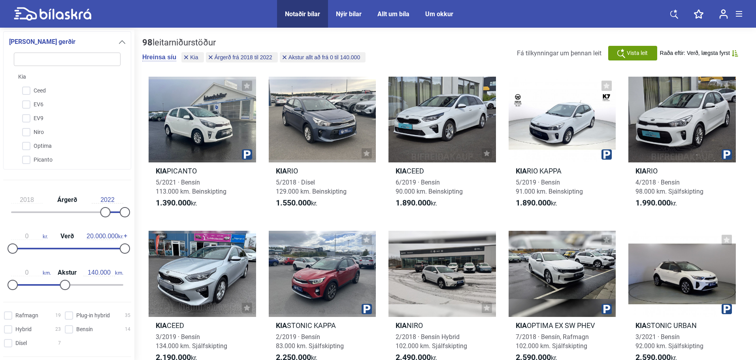
drag, startPoint x: 9, startPoint y: 313, endPoint x: 9, endPoint y: 323, distance: 9.9
click at [9, 314] on input "Rafmagn 19" at bounding box center [33, 316] width 57 height 8
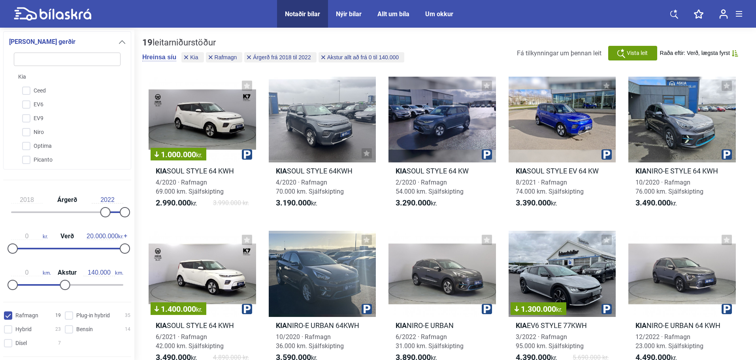
click at [9, 317] on input "Rafmagn 19" at bounding box center [33, 316] width 57 height 8
checkbox input "false"
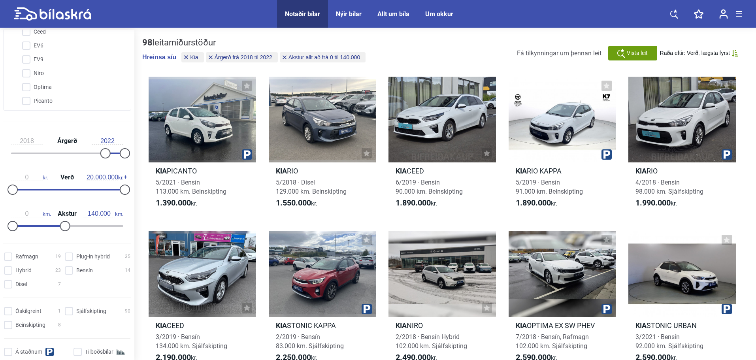
scroll to position [327, 0]
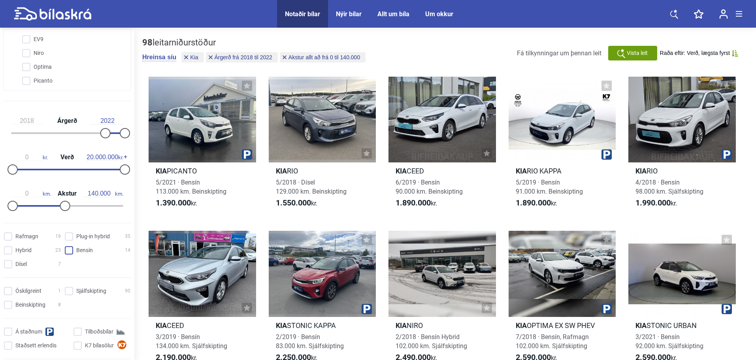
click at [70, 251] on input "Bensín 14" at bounding box center [99, 251] width 66 height 8
checkbox input "true"
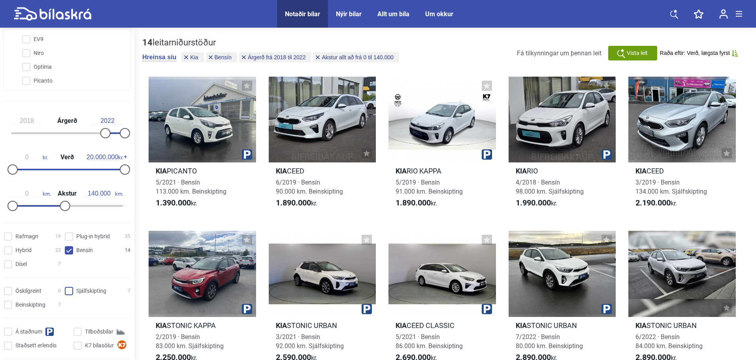
click at [67, 288] on input "Sjálfskipting 7" at bounding box center [99, 291] width 66 height 8
checkbox input "true"
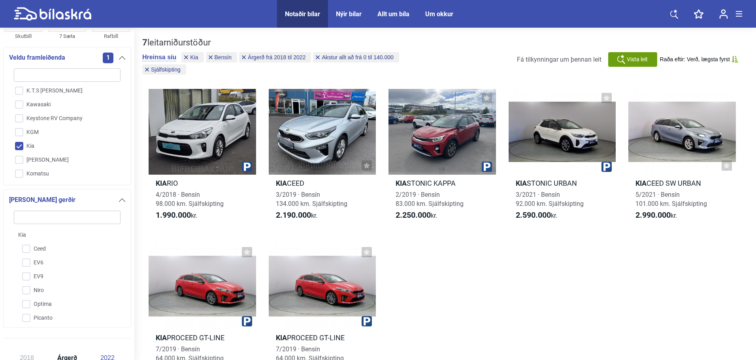
scroll to position [901, 0]
click at [18, 132] on input "Kia" at bounding box center [61, 133] width 107 height 14
checkbox input "false"
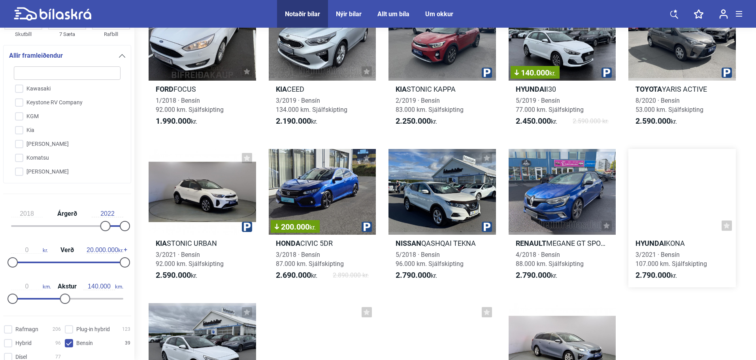
scroll to position [395, 0]
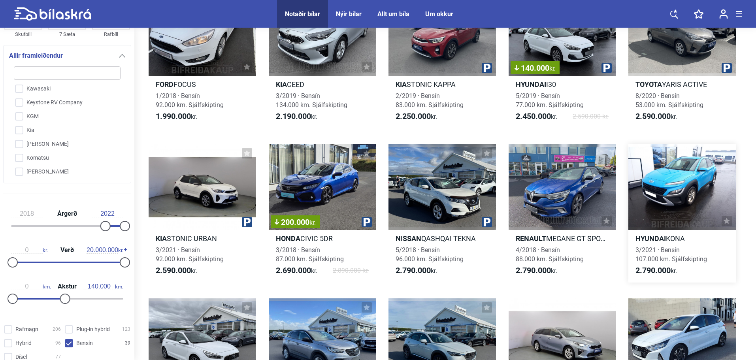
click at [698, 260] on span "3/2021 · [GEOGRAPHIC_DATA] 107.000 km. Sjálfskipting" at bounding box center [671, 254] width 72 height 17
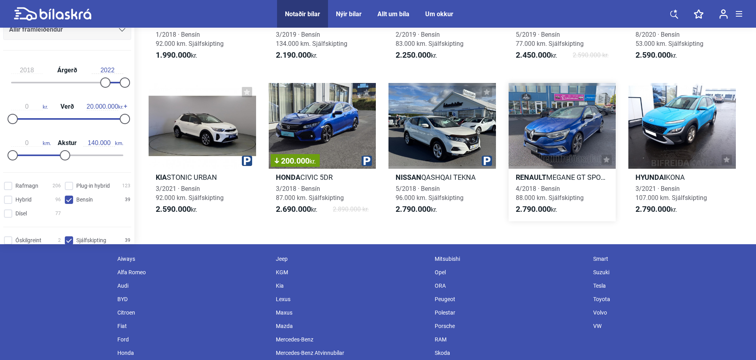
scroll to position [503, 0]
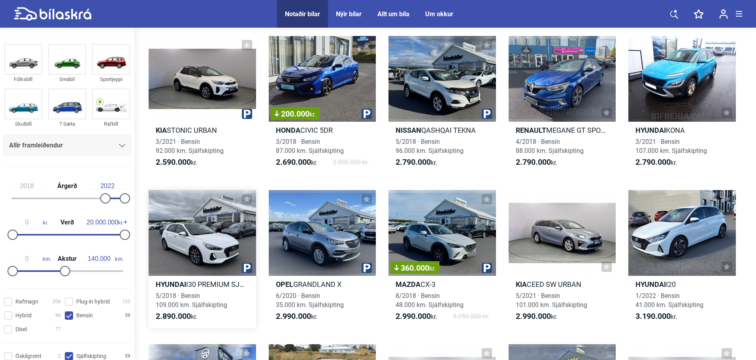
click at [187, 242] on div at bounding box center [202, 233] width 107 height 86
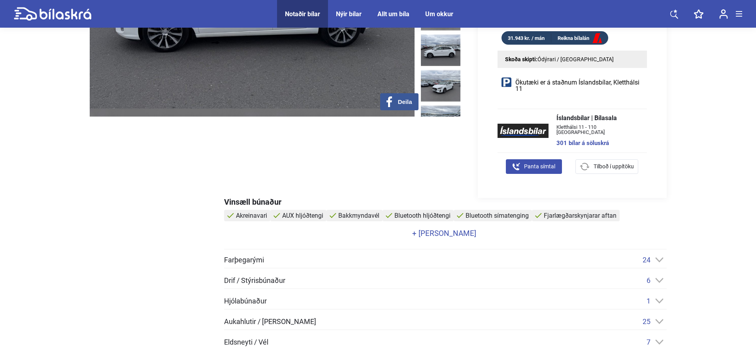
scroll to position [237, 0]
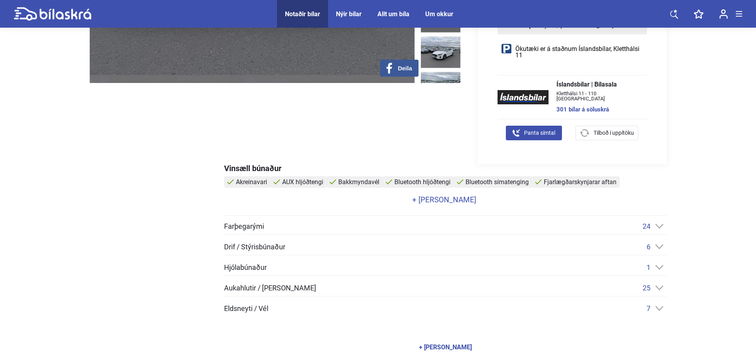
click at [660, 290] on icon at bounding box center [659, 287] width 8 height 5
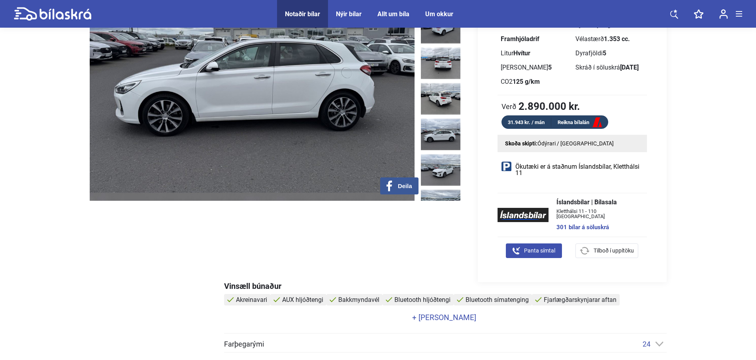
scroll to position [119, 0]
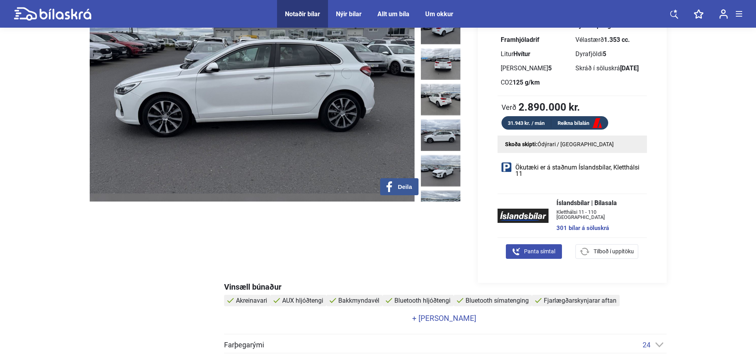
click at [294, 111] on img at bounding box center [252, 72] width 325 height 260
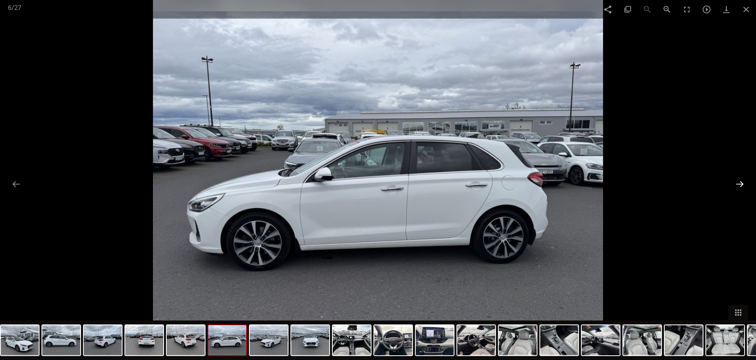
click at [743, 184] on button at bounding box center [740, 183] width 17 height 15
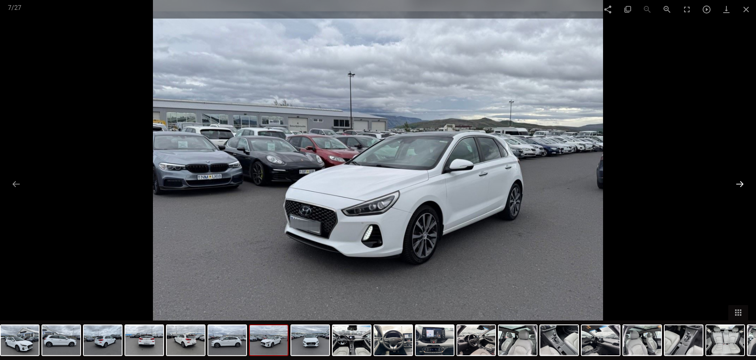
click at [743, 184] on button at bounding box center [740, 183] width 17 height 15
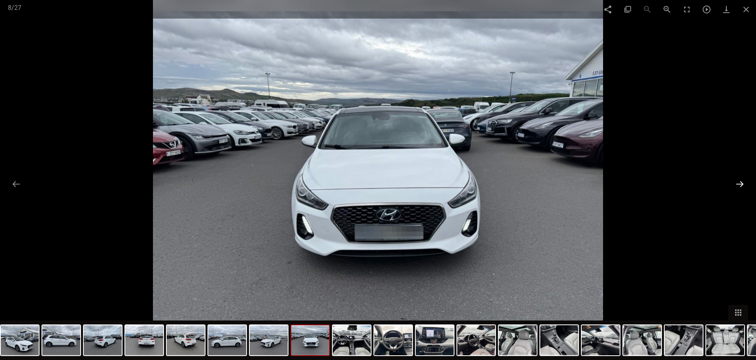
click at [743, 184] on button at bounding box center [740, 183] width 17 height 15
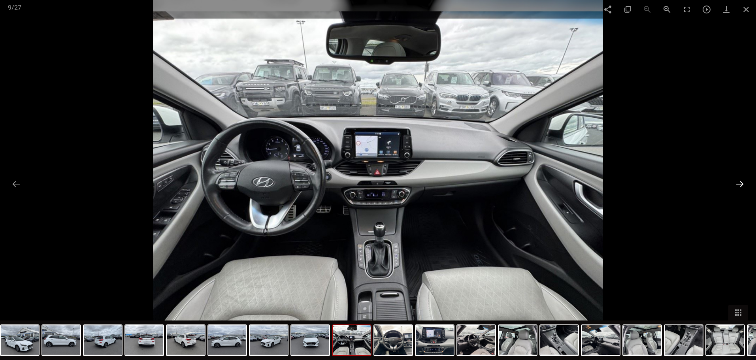
click at [743, 184] on button at bounding box center [740, 183] width 17 height 15
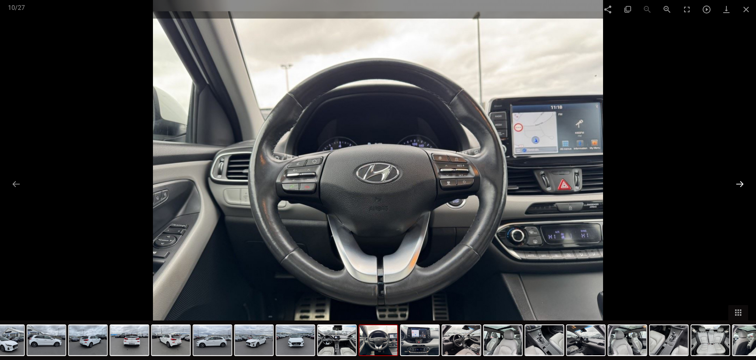
click at [743, 184] on button at bounding box center [740, 183] width 17 height 15
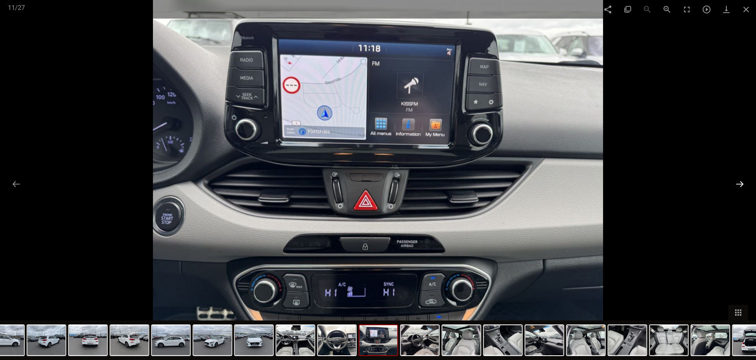
click at [743, 184] on button at bounding box center [740, 183] width 17 height 15
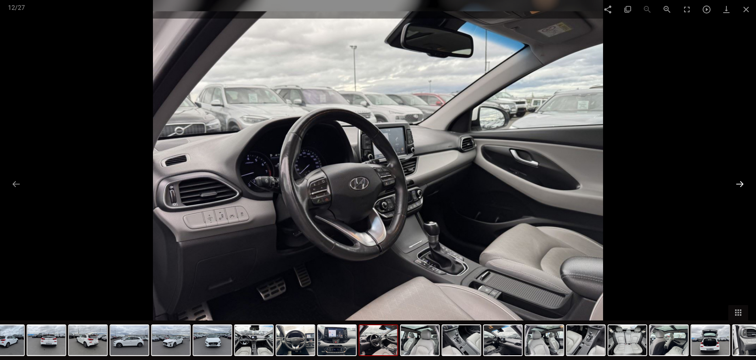
click at [743, 184] on button at bounding box center [740, 183] width 17 height 15
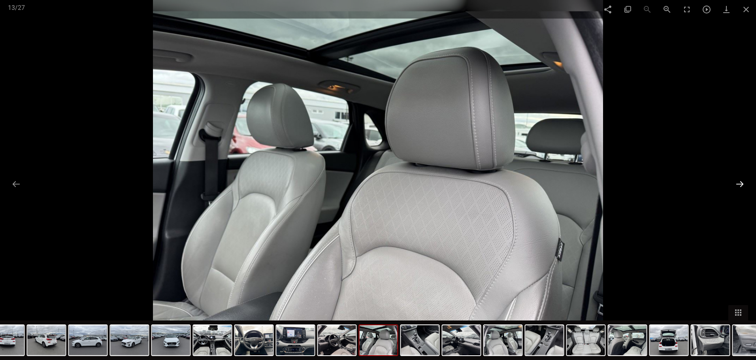
click at [743, 184] on button at bounding box center [740, 183] width 17 height 15
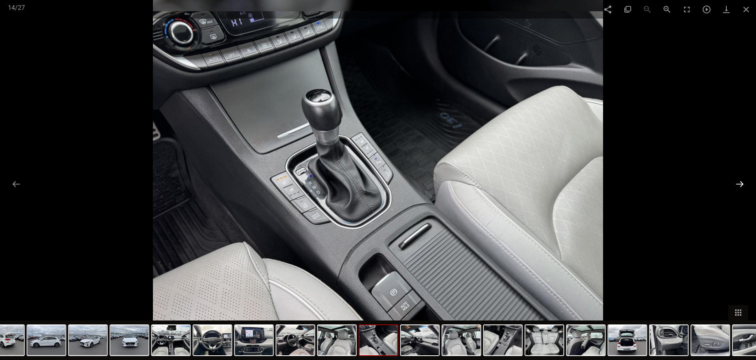
click at [743, 184] on button at bounding box center [740, 183] width 17 height 15
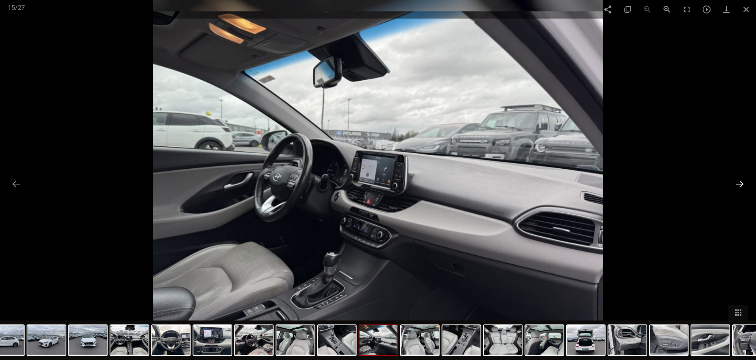
click at [743, 184] on button at bounding box center [740, 183] width 17 height 15
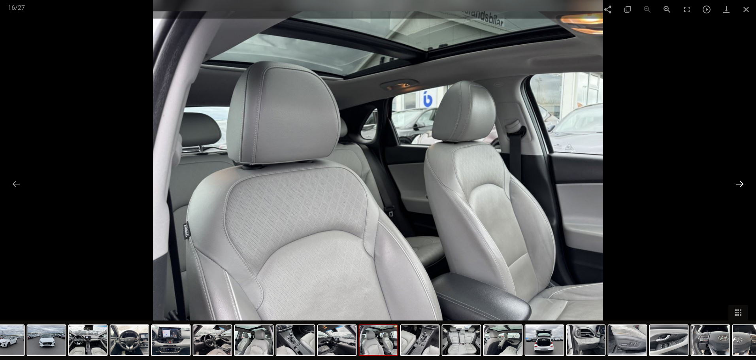
click at [743, 184] on button at bounding box center [740, 183] width 17 height 15
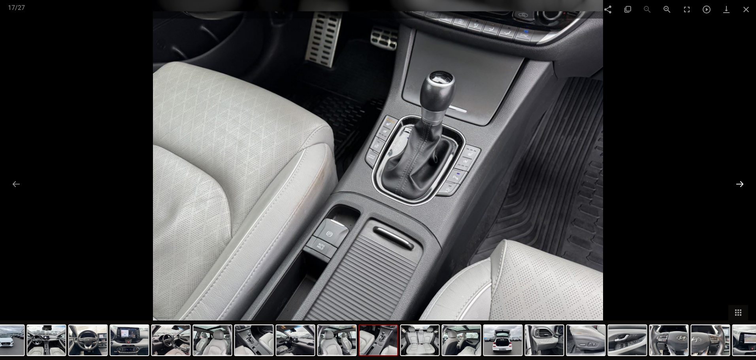
click at [743, 184] on button at bounding box center [740, 183] width 17 height 15
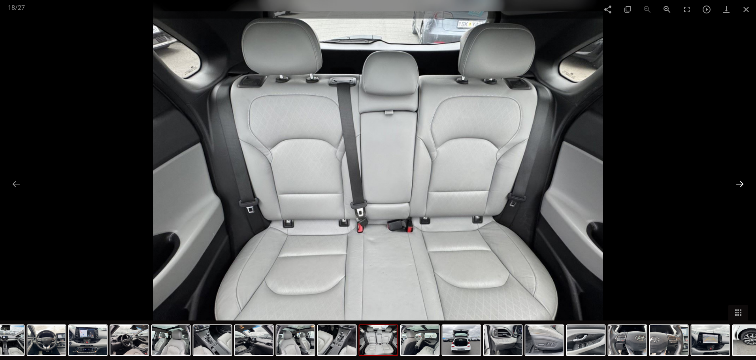
click at [743, 184] on button at bounding box center [740, 183] width 17 height 15
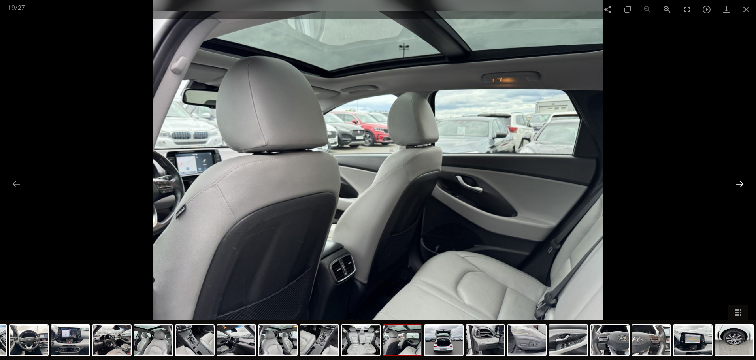
click at [743, 184] on button at bounding box center [740, 183] width 17 height 15
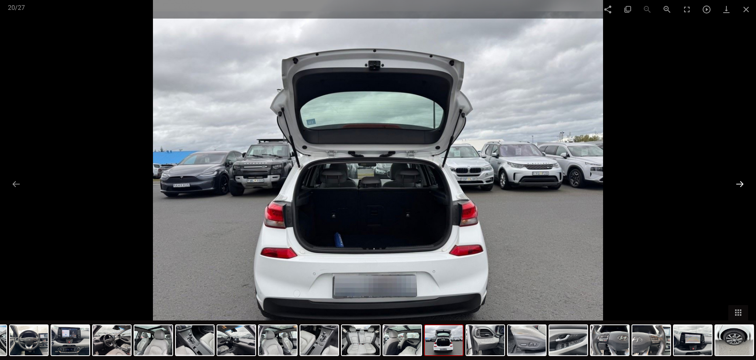
click at [743, 184] on button at bounding box center [740, 183] width 17 height 15
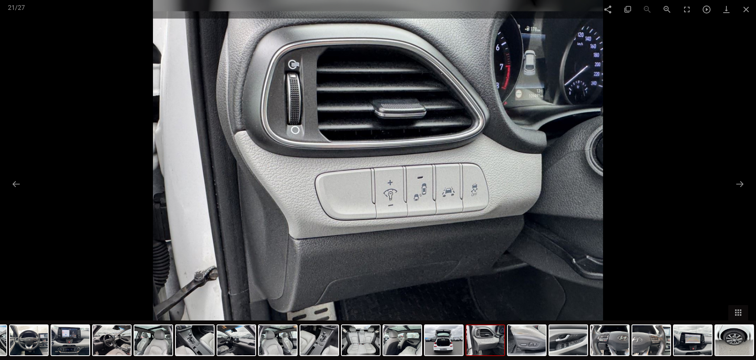
scroll to position [503, 0]
click at [745, 11] on span at bounding box center [746, 9] width 20 height 19
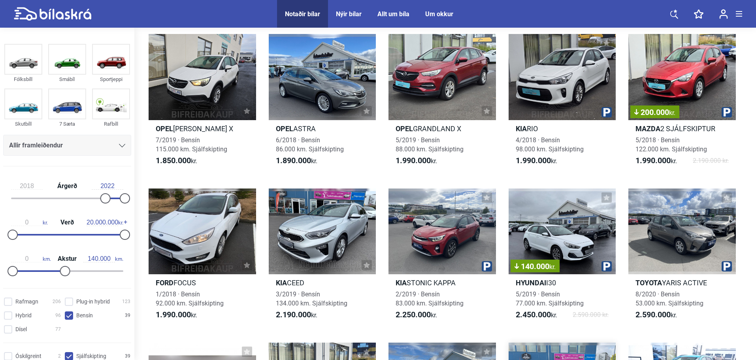
scroll to position [277, 0]
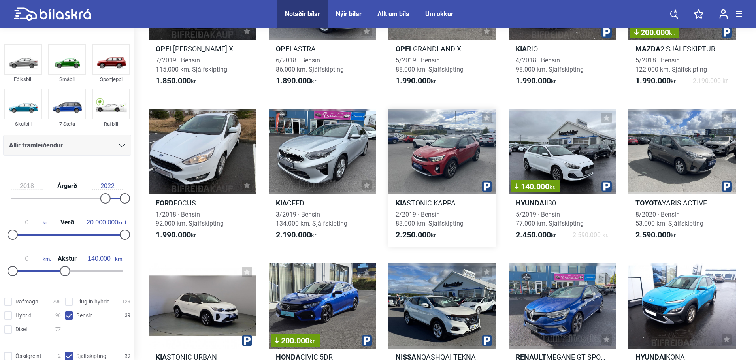
click at [435, 167] on div at bounding box center [441, 152] width 107 height 86
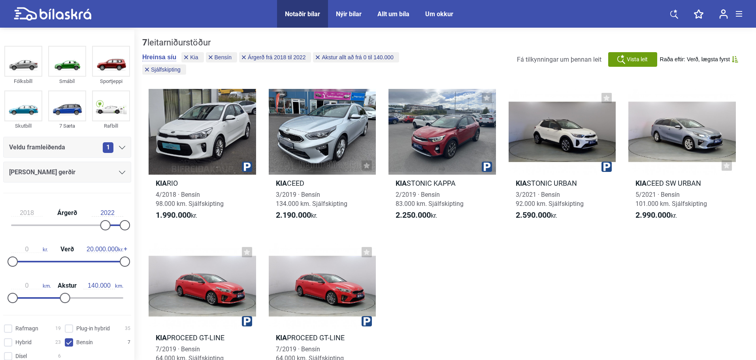
click at [112, 148] on div "1" at bounding box center [114, 147] width 23 height 11
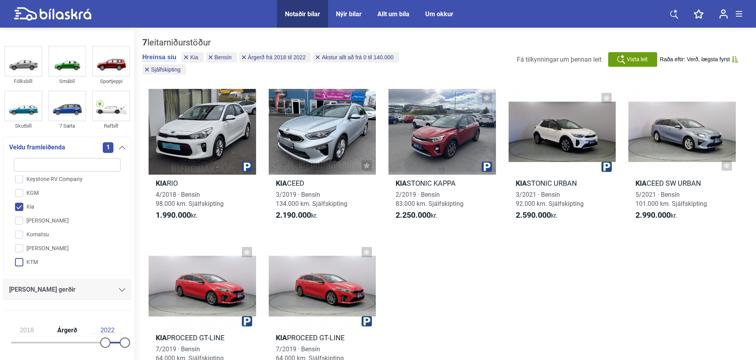
scroll to position [894, 0]
click at [22, 232] on input "Kia" at bounding box center [61, 230] width 107 height 14
checkbox input "false"
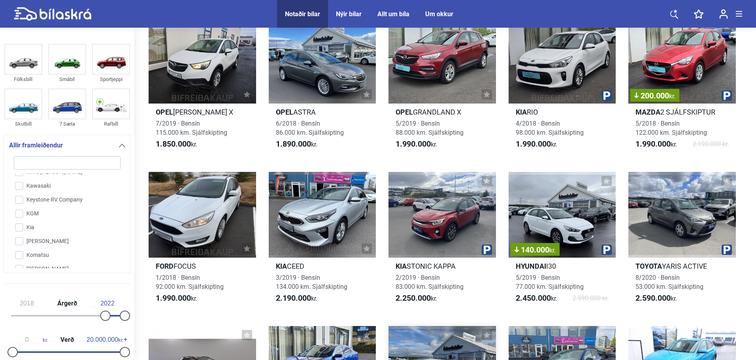
scroll to position [198, 0]
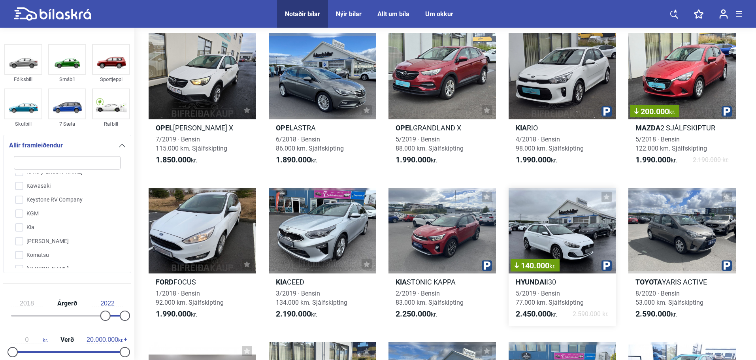
click at [552, 235] on div "140.000 kr." at bounding box center [562, 231] width 107 height 86
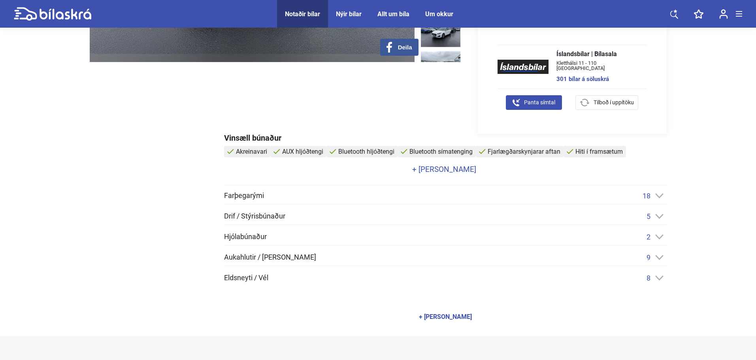
scroll to position [277, 0]
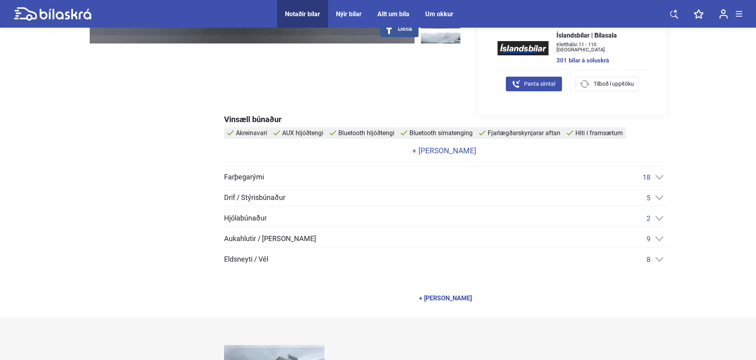
click at [656, 240] on icon at bounding box center [659, 238] width 8 height 5
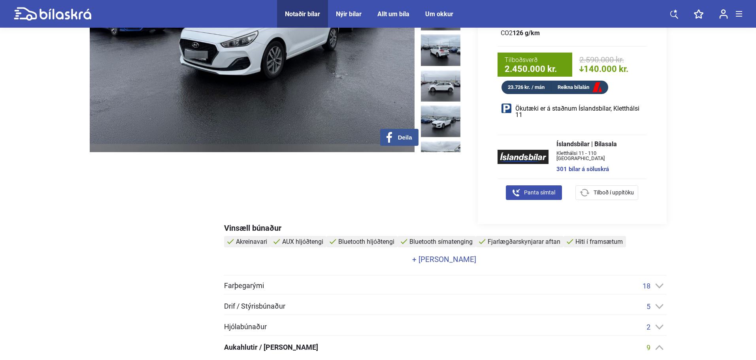
scroll to position [158, 0]
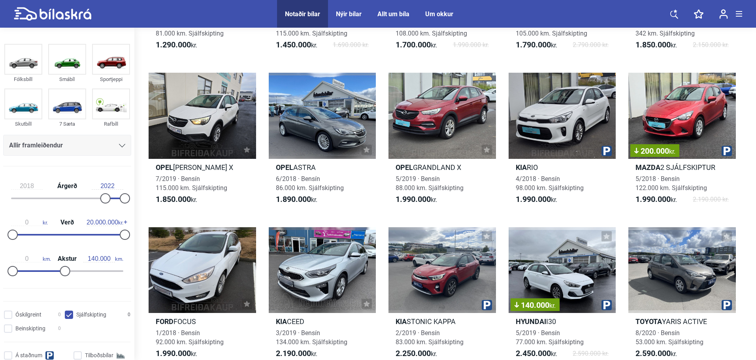
scroll to position [198, 0]
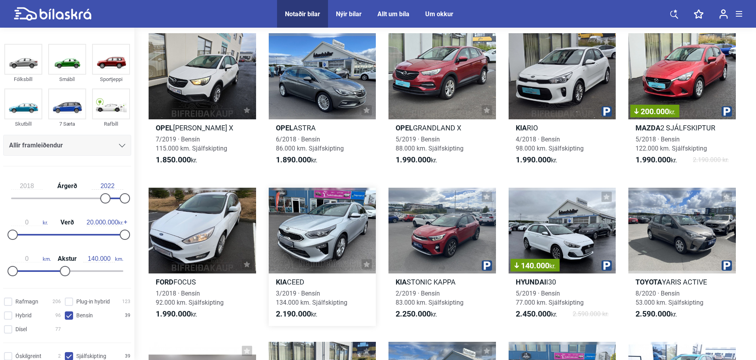
click at [321, 226] on div at bounding box center [322, 231] width 107 height 86
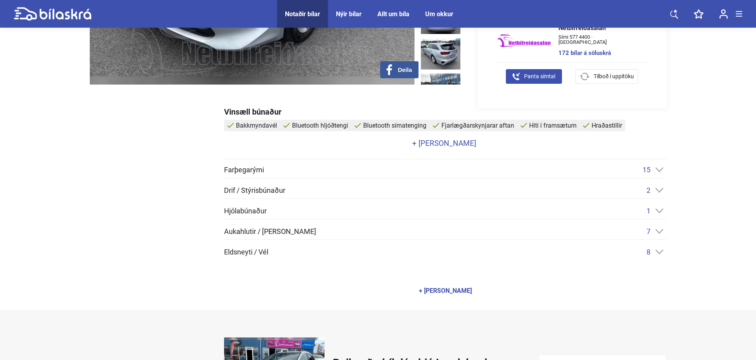
scroll to position [237, 0]
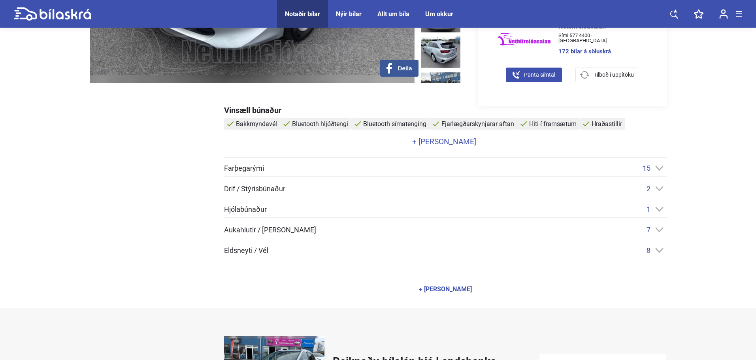
click at [660, 230] on icon at bounding box center [659, 229] width 8 height 5
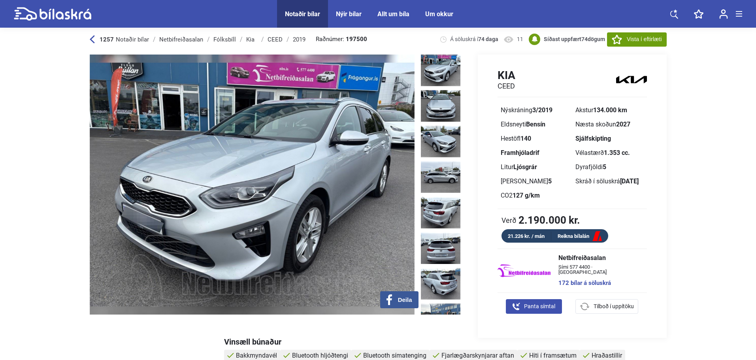
scroll to position [0, 0]
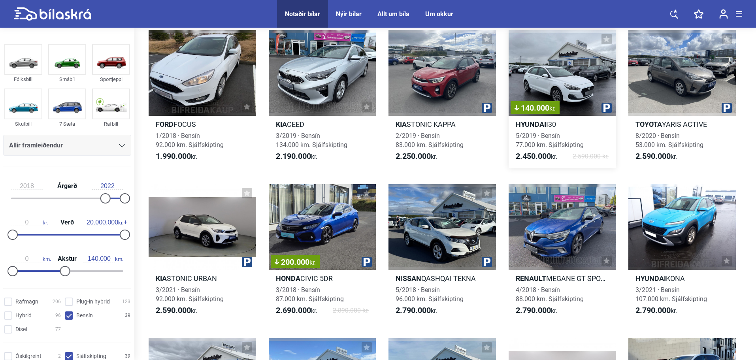
scroll to position [356, 0]
click at [435, 79] on div at bounding box center [441, 73] width 107 height 86
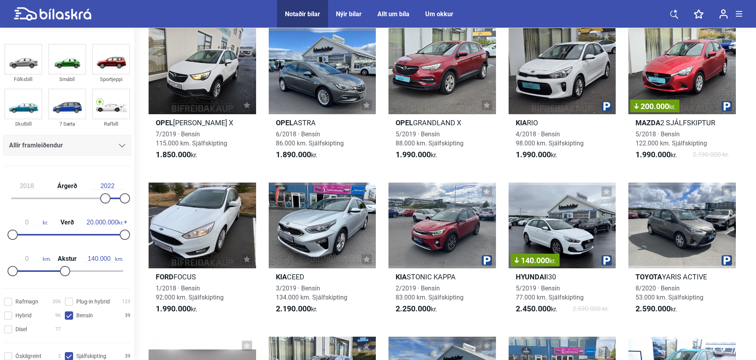
scroll to position [356, 0]
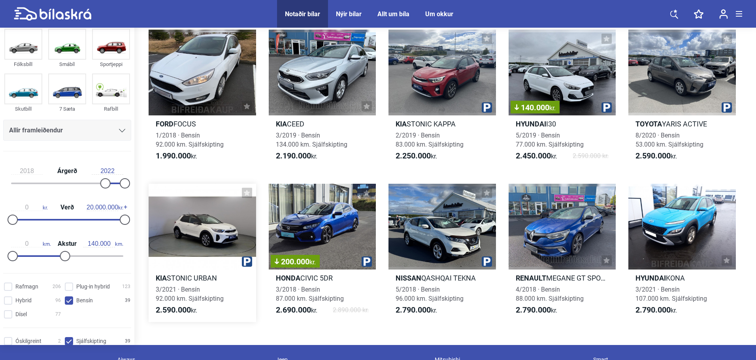
click at [179, 232] on div at bounding box center [202, 227] width 107 height 86
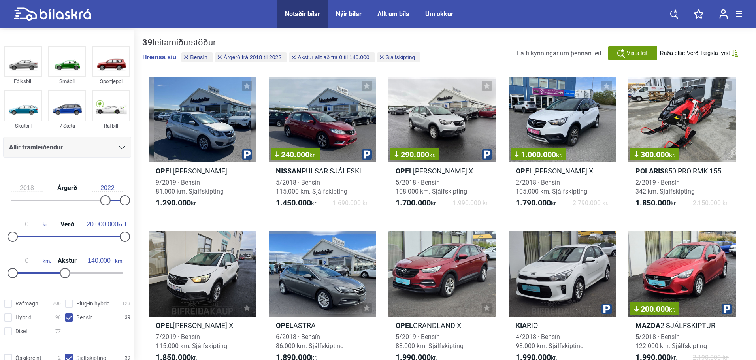
click at [633, 54] on span "Vista leit" at bounding box center [637, 53] width 21 height 8
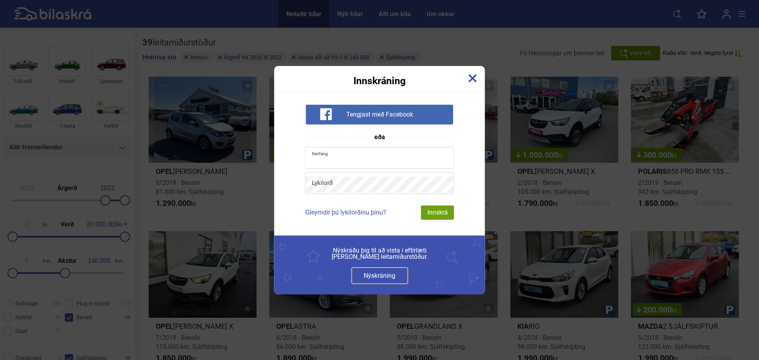
click at [364, 155] on input "email" at bounding box center [379, 159] width 148 height 16
type input "[EMAIL_ADDRESS][DOMAIN_NAME]"
click at [471, 75] on img at bounding box center [472, 78] width 9 height 9
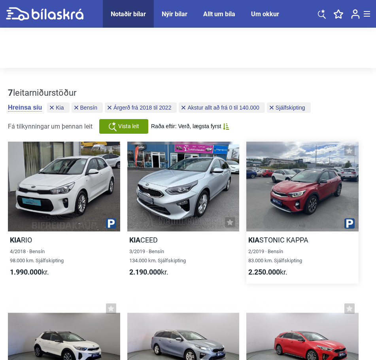
scroll to position [553, 0]
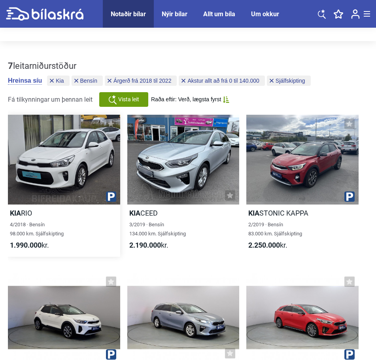
click at [81, 232] on div "4/2018 · Bensín 98.000 km. Sjálfskipting" at bounding box center [64, 229] width 112 height 18
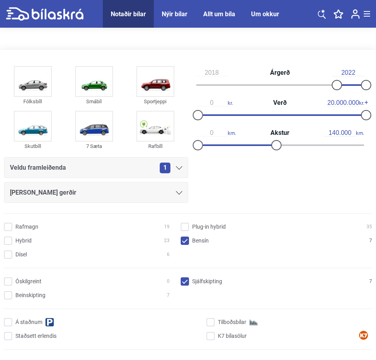
click at [179, 167] on icon at bounding box center [179, 168] width 6 height 4
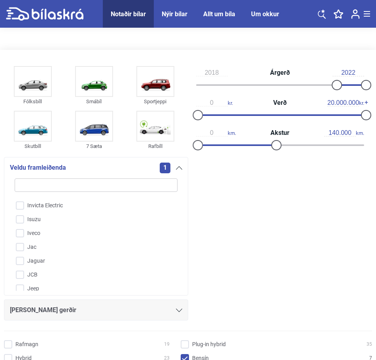
scroll to position [894, 0]
click at [19, 251] on input "Kia" at bounding box center [91, 250] width 164 height 14
checkbox input "false"
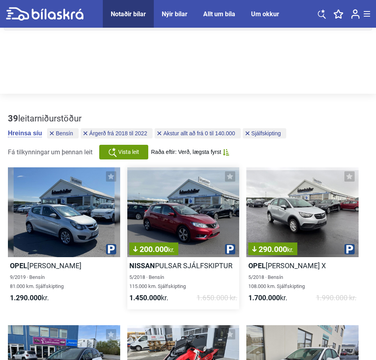
scroll to position [593, 0]
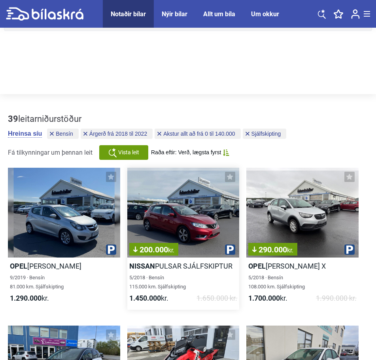
click at [195, 220] on div "200.000 kr." at bounding box center [183, 213] width 112 height 90
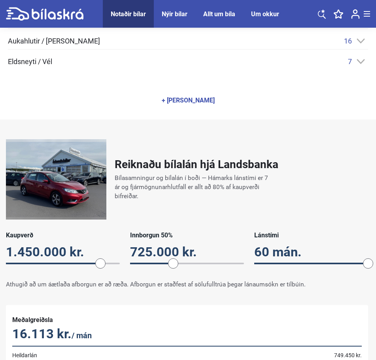
scroll to position [632, 0]
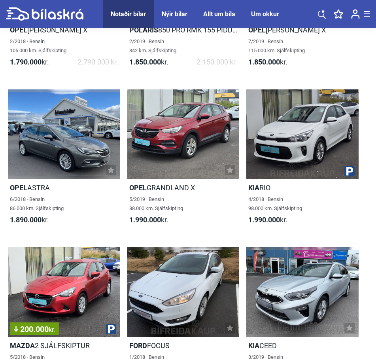
scroll to position [949, 0]
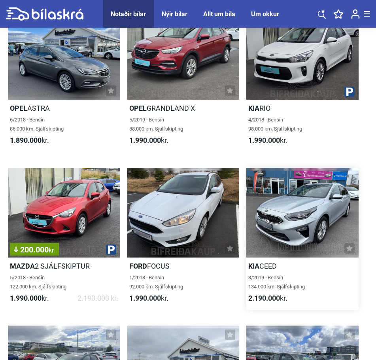
click at [308, 223] on div at bounding box center [302, 213] width 112 height 90
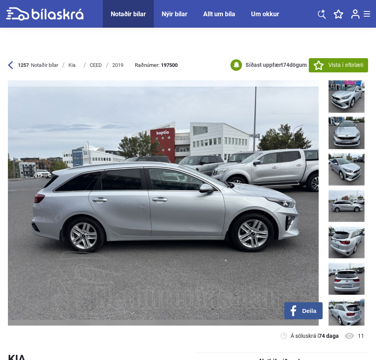
click at [13, 68] on div "1257 Notaðir bílar" at bounding box center [33, 65] width 50 height 6
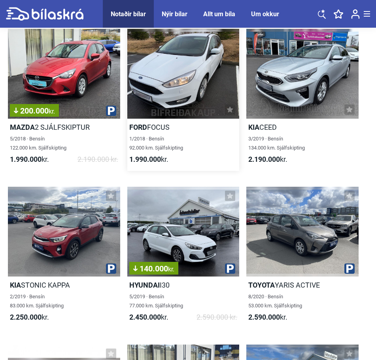
scroll to position [1107, 0]
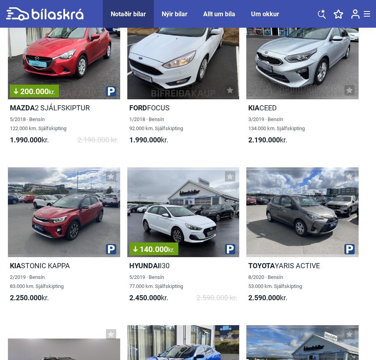
click at [191, 209] on div "140.000 kr." at bounding box center [183, 212] width 112 height 90
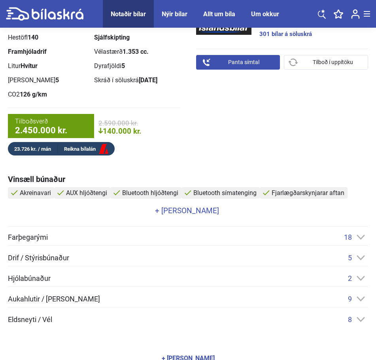
scroll to position [514, 0]
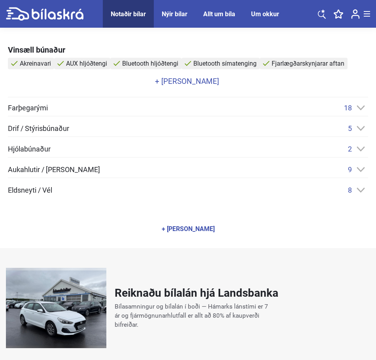
click at [360, 167] on icon at bounding box center [360, 169] width 8 height 5
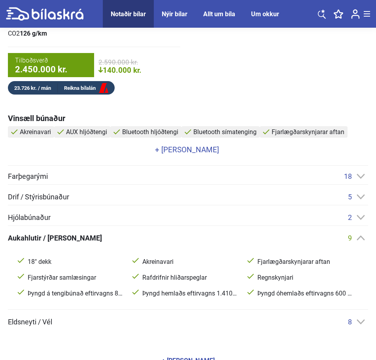
scroll to position [435, 0]
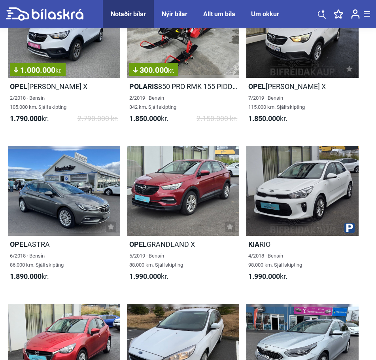
scroll to position [790, 0]
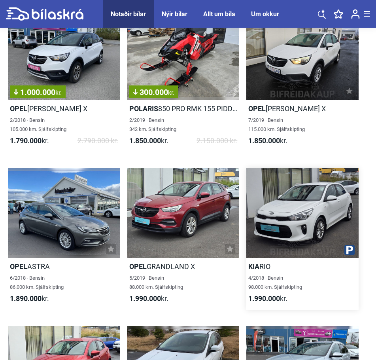
click at [316, 223] on div at bounding box center [302, 213] width 112 height 90
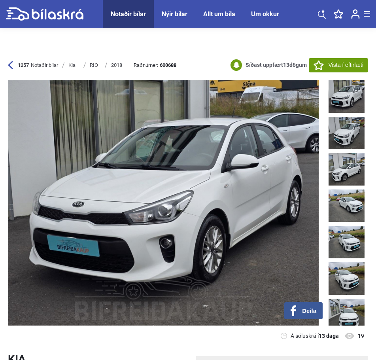
click at [291, 195] on img at bounding box center [163, 202] width 311 height 245
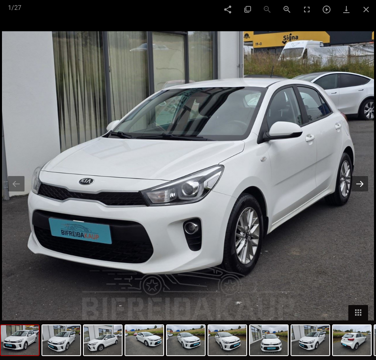
click at [355, 185] on button at bounding box center [359, 183] width 17 height 15
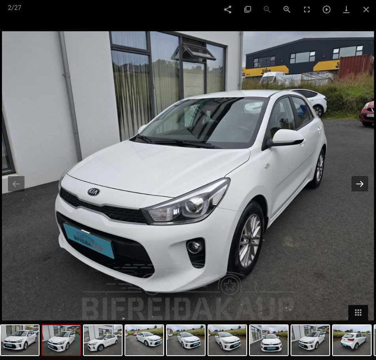
click at [355, 185] on button at bounding box center [359, 183] width 17 height 15
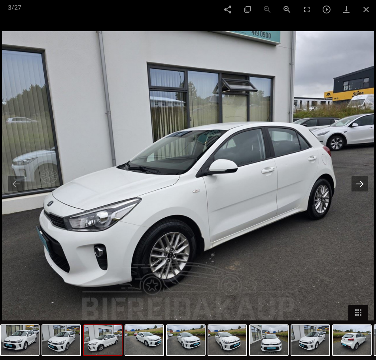
click at [355, 185] on button at bounding box center [359, 183] width 17 height 15
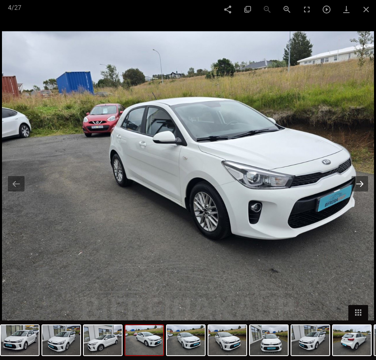
click at [355, 185] on button at bounding box center [359, 183] width 17 height 15
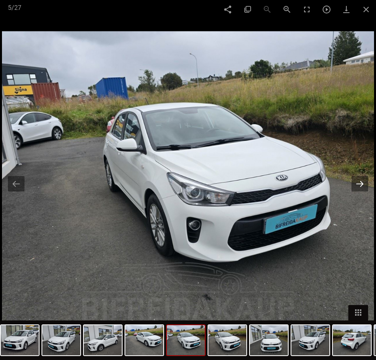
click at [356, 186] on button at bounding box center [359, 183] width 17 height 15
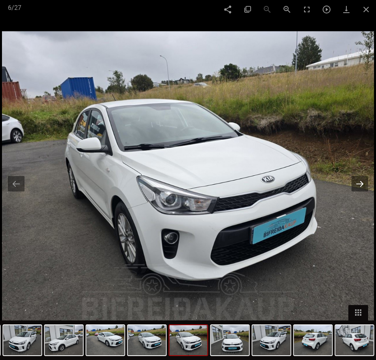
click at [356, 186] on button at bounding box center [359, 183] width 17 height 15
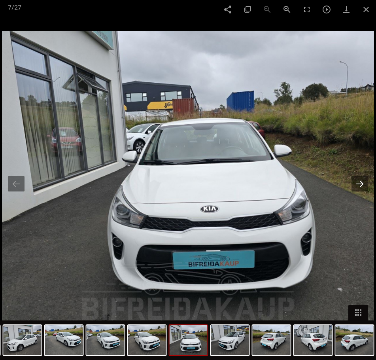
click at [356, 186] on button at bounding box center [359, 183] width 17 height 15
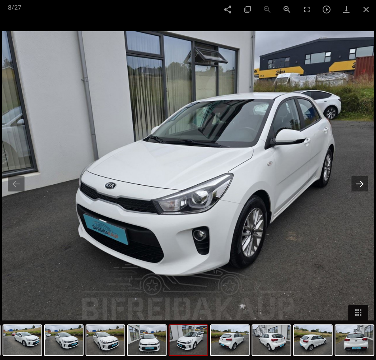
click at [356, 186] on button at bounding box center [359, 183] width 17 height 15
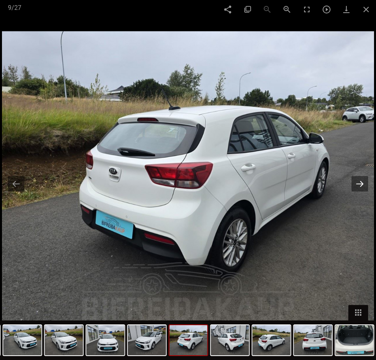
click at [356, 186] on button at bounding box center [359, 183] width 17 height 15
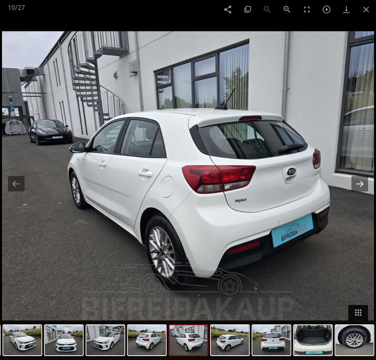
click at [355, 186] on button at bounding box center [359, 183] width 17 height 15
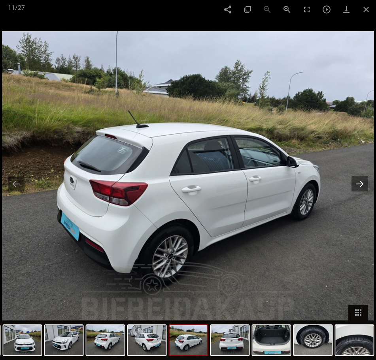
click at [355, 186] on button at bounding box center [359, 183] width 17 height 15
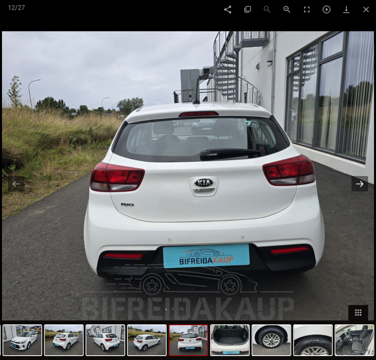
click at [355, 186] on button at bounding box center [359, 183] width 17 height 15
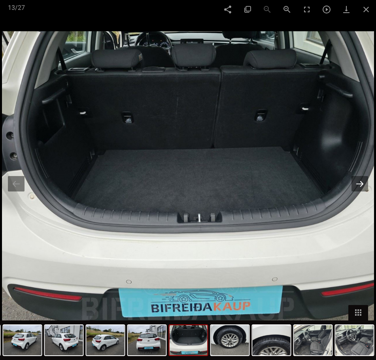
click at [355, 186] on button at bounding box center [359, 183] width 17 height 15
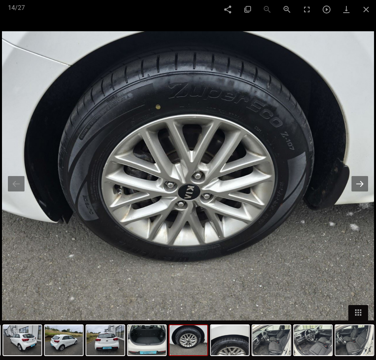
click at [355, 186] on button at bounding box center [359, 183] width 17 height 15
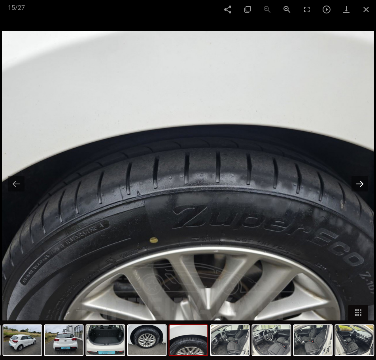
click at [355, 186] on button at bounding box center [359, 183] width 17 height 15
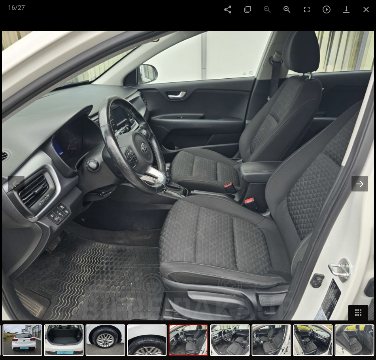
click at [355, 186] on button at bounding box center [359, 183] width 17 height 15
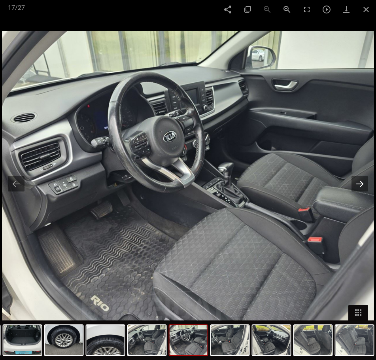
click at [355, 186] on button at bounding box center [359, 183] width 17 height 15
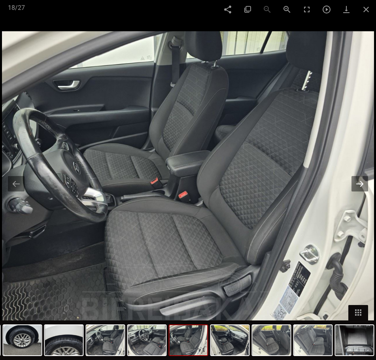
click at [355, 186] on button at bounding box center [359, 183] width 17 height 15
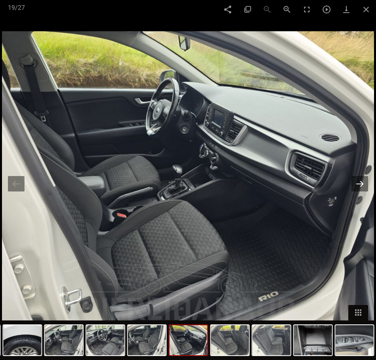
click at [355, 186] on button at bounding box center [359, 183] width 17 height 15
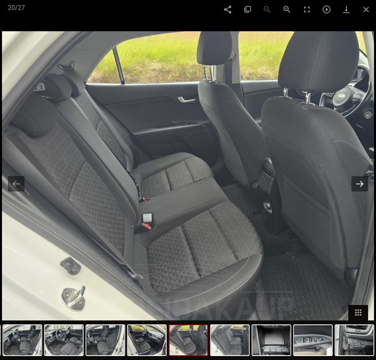
click at [355, 186] on button at bounding box center [359, 183] width 17 height 15
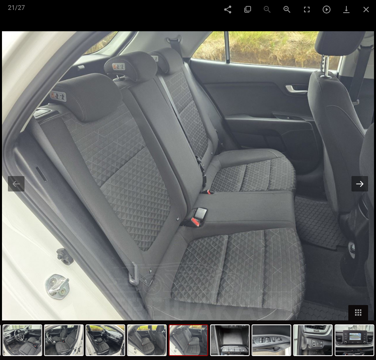
click at [355, 186] on button at bounding box center [359, 183] width 17 height 15
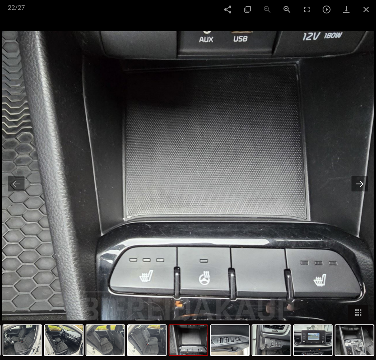
click at [355, 186] on button at bounding box center [359, 183] width 17 height 15
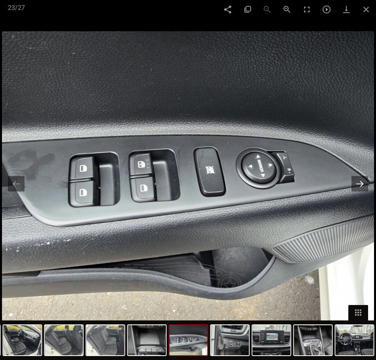
click at [355, 186] on button at bounding box center [359, 183] width 17 height 15
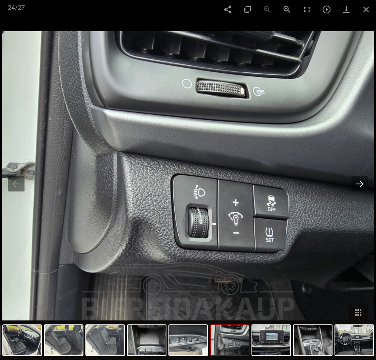
click at [355, 186] on button at bounding box center [359, 183] width 17 height 15
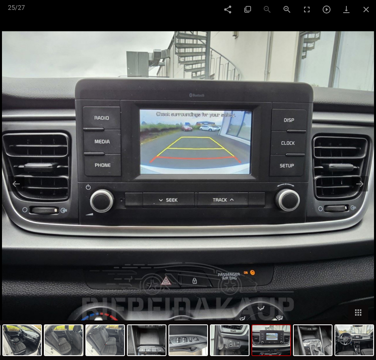
scroll to position [790, 0]
checkbox input "false"
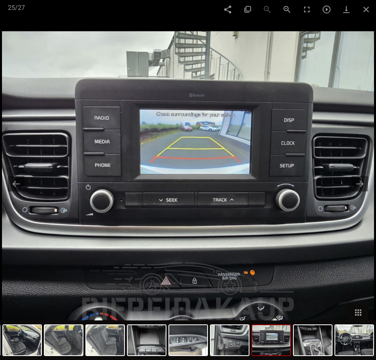
checkbox input "false"
type input "300.000"
type input "1999"
click at [368, 9] on span at bounding box center [366, 9] width 20 height 19
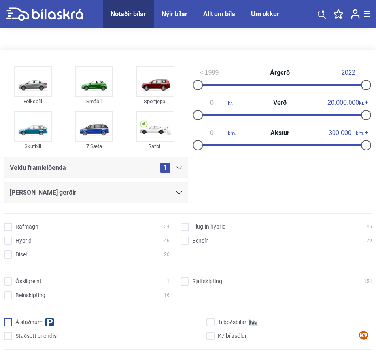
click at [13, 322] on input "Á staðnum" at bounding box center [100, 322] width 191 height 8
click at [11, 322] on input "Á staðnum" at bounding box center [100, 322] width 191 height 8
checkbox input "false"
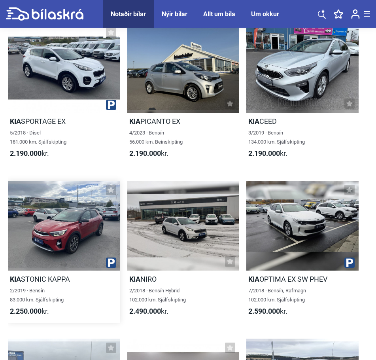
scroll to position [1581, 0]
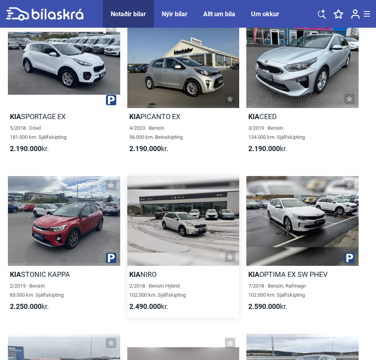
click at [152, 270] on h2 "Kia NIRO" at bounding box center [183, 274] width 112 height 9
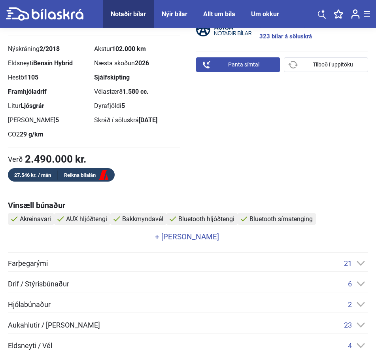
scroll to position [395, 0]
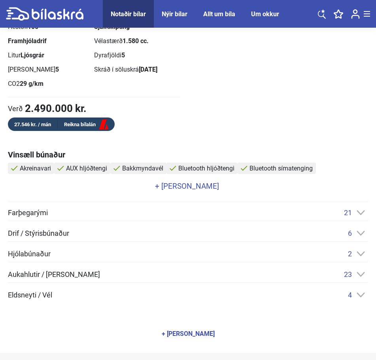
click at [359, 274] on icon at bounding box center [361, 274] width 8 height 5
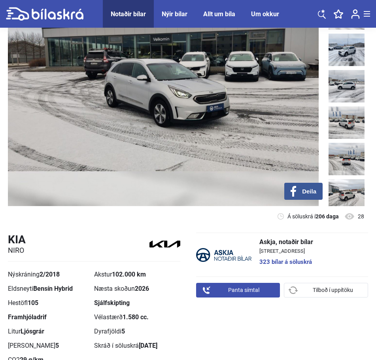
scroll to position [119, 0]
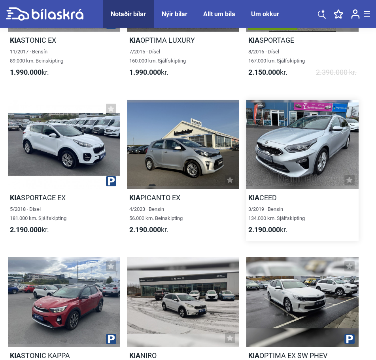
scroll to position [1512, 0]
